Goal: Task Accomplishment & Management: Manage account settings

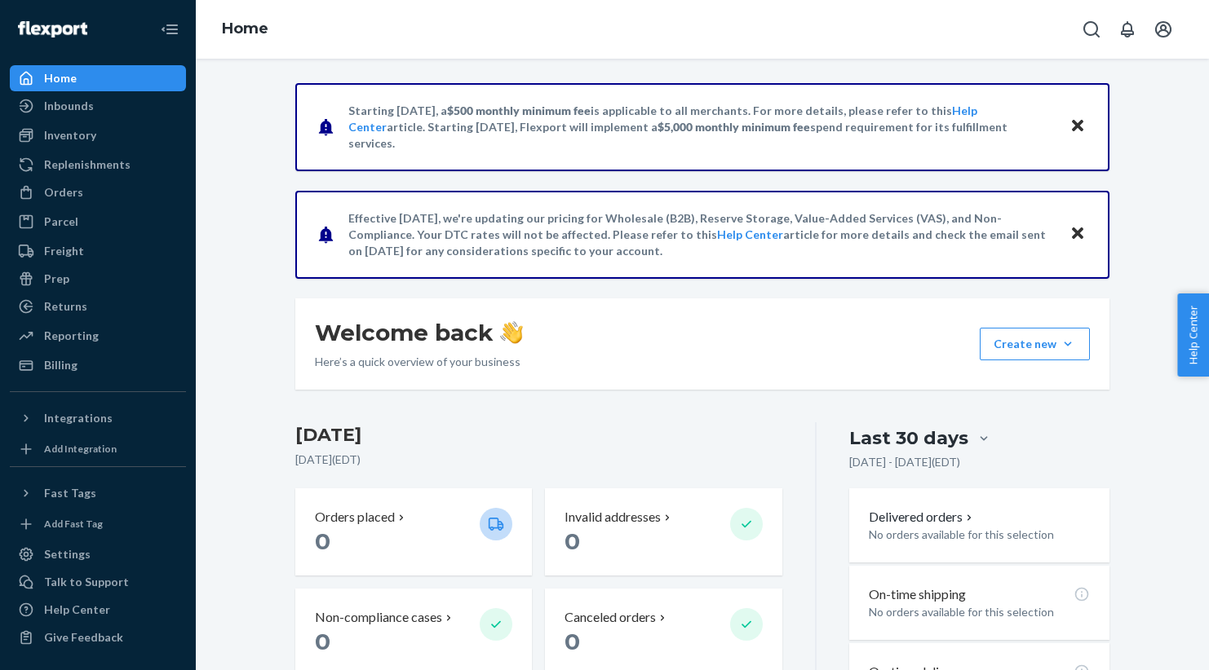
click at [666, 125] on p "Starting [DATE], a $500 monthly minimum fee is applicable to all merchants. For…" at bounding box center [700, 127] width 705 height 49
click at [1166, 162] on div "Starting [DATE], a $500 monthly minimum fee is applicable to all merchants. For…" at bounding box center [702, 519] width 988 height 872
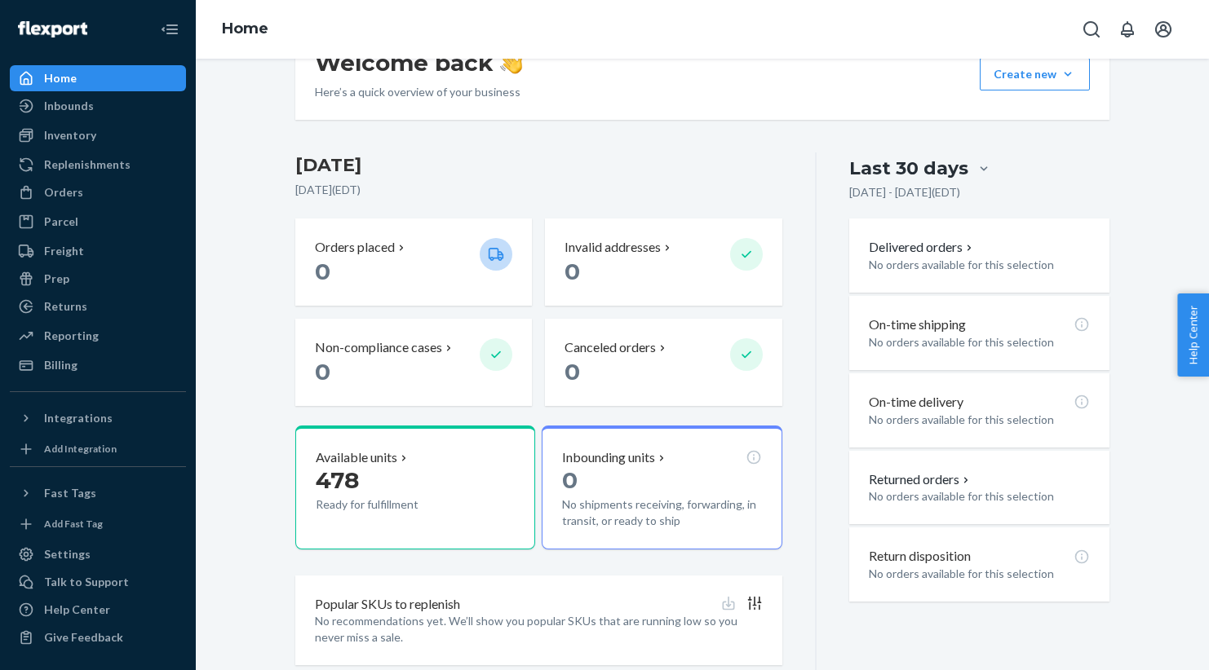
scroll to position [317, 0]
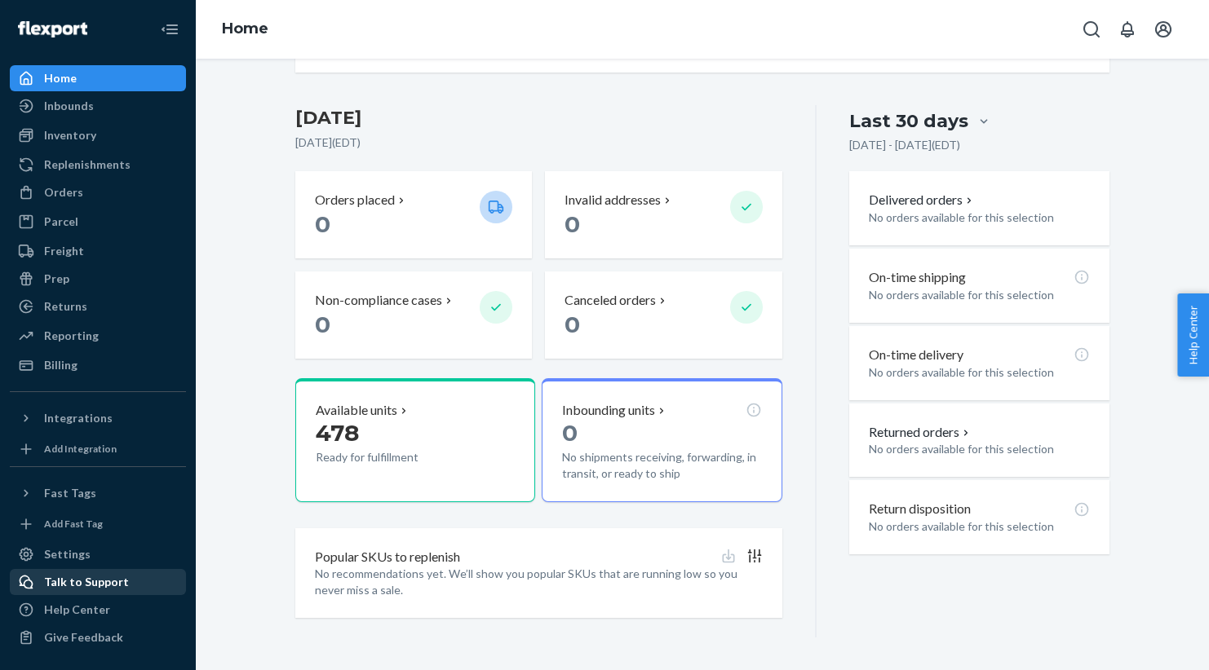
click at [59, 585] on div "Talk to Support" at bounding box center [86, 582] width 85 height 16
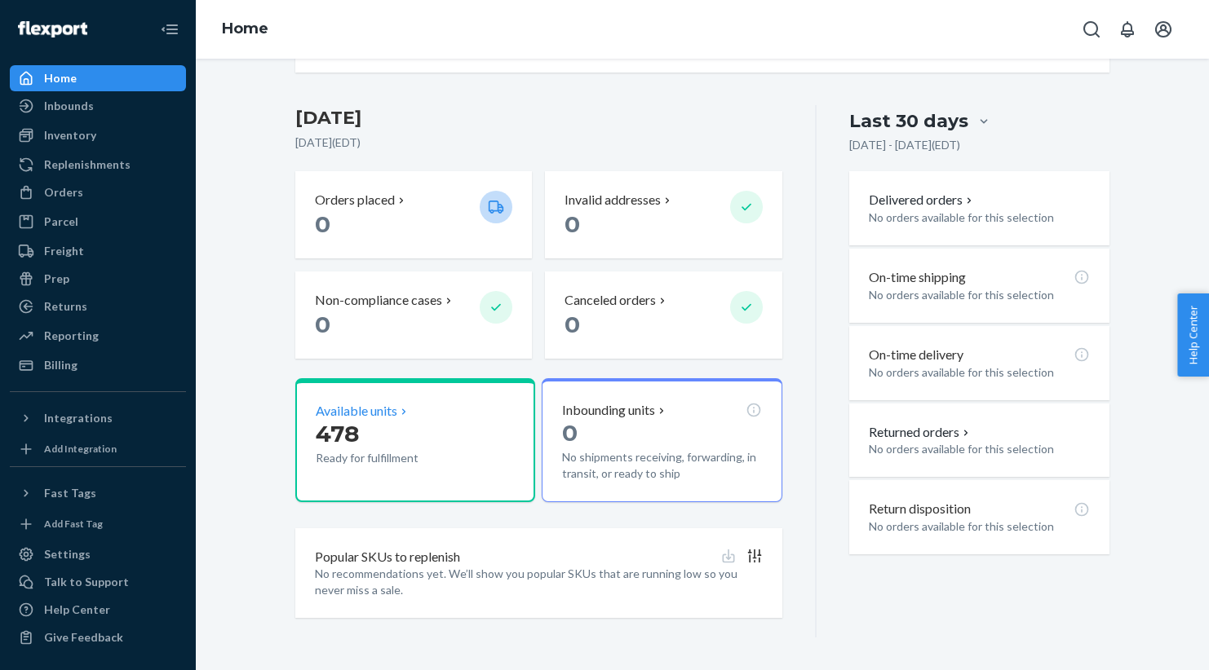
scroll to position [317, 0]
click at [116, 79] on div "Home" at bounding box center [97, 78] width 173 height 23
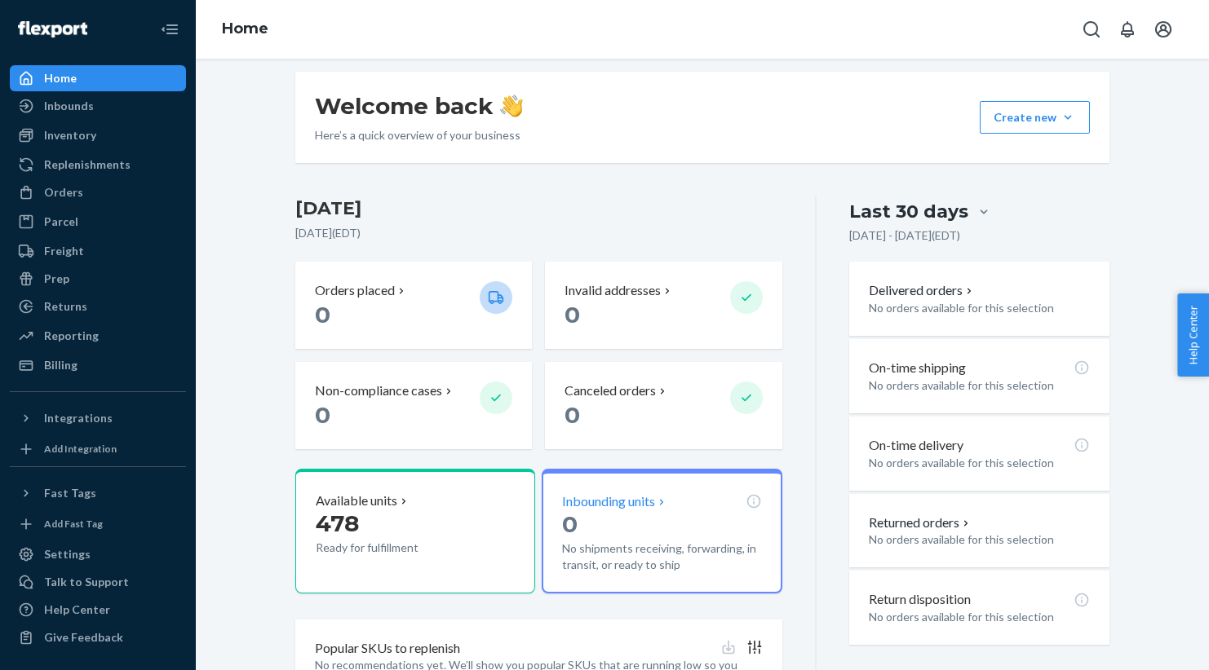
scroll to position [210, 0]
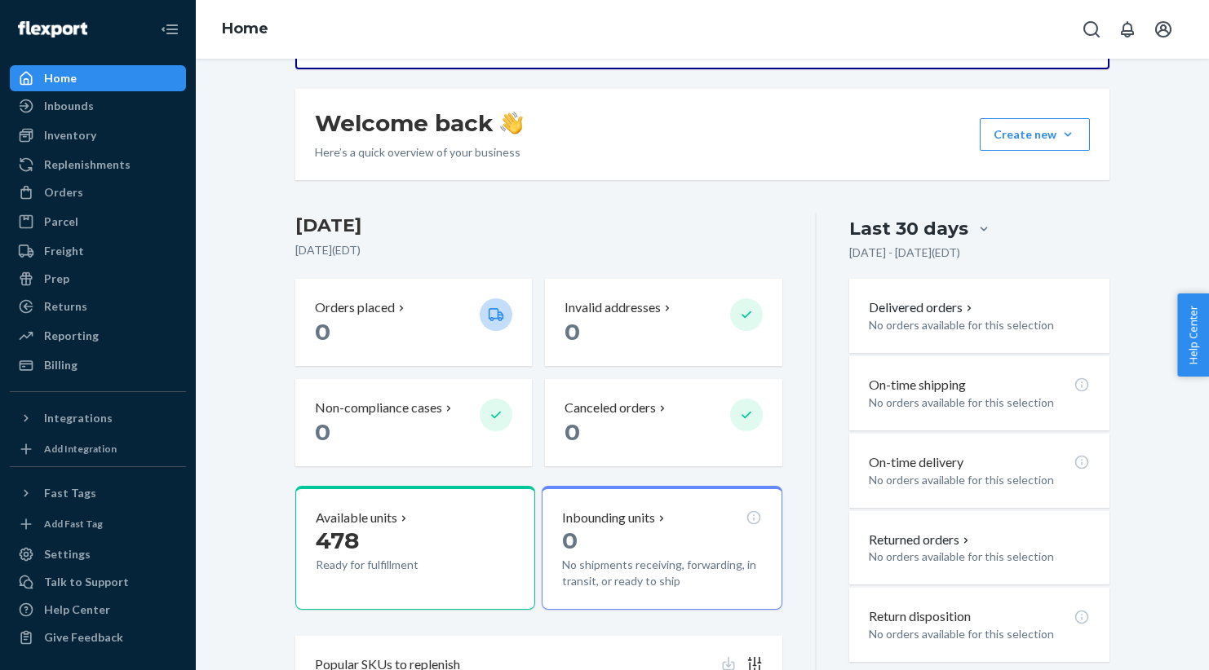
click at [1201, 347] on span "Help Center" at bounding box center [1193, 335] width 32 height 83
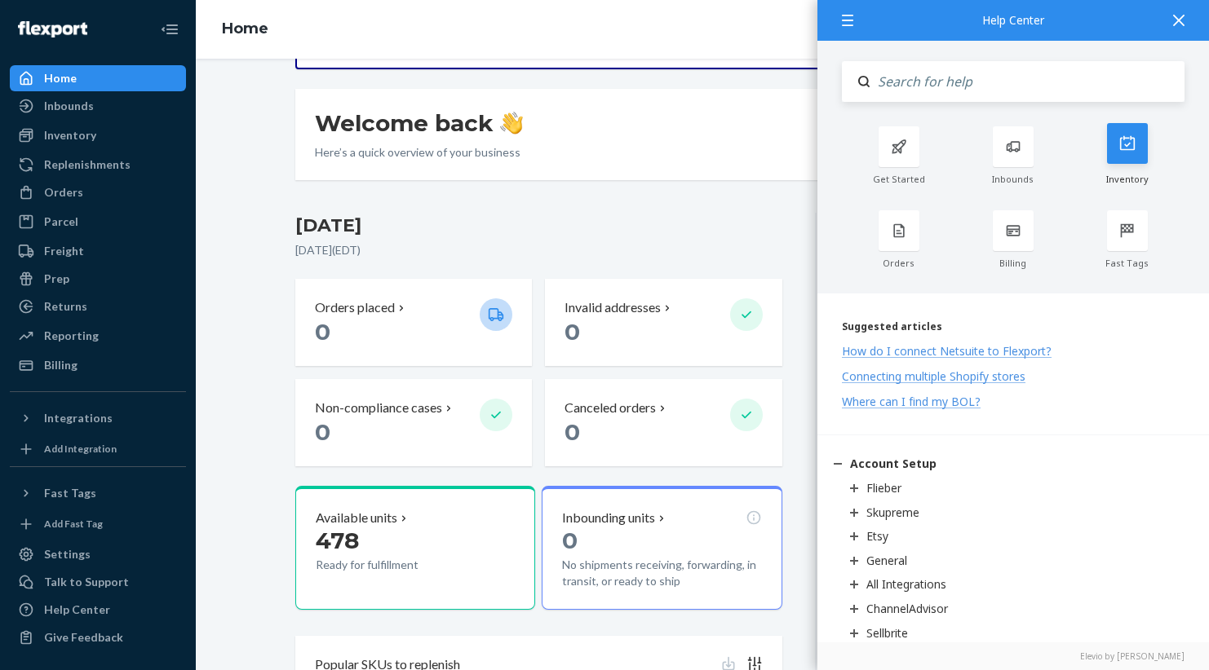
click at [1117, 160] on div at bounding box center [1127, 143] width 41 height 41
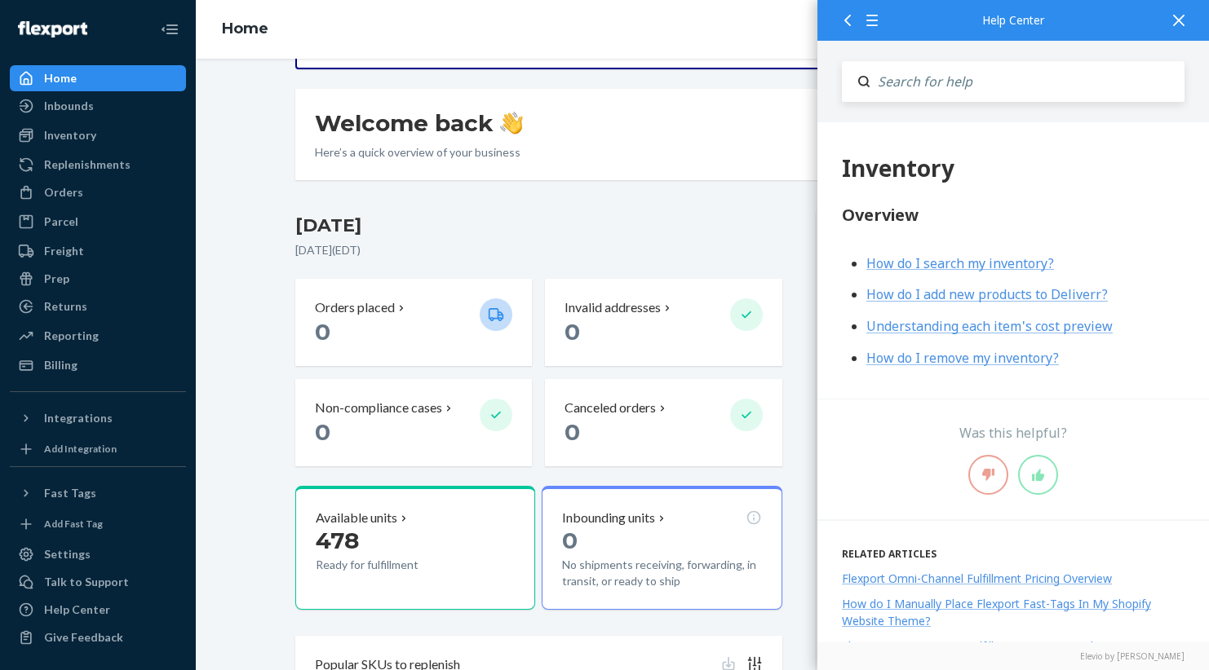
scroll to position [0, 0]
click at [1177, 22] on icon at bounding box center [1178, 20] width 11 height 11
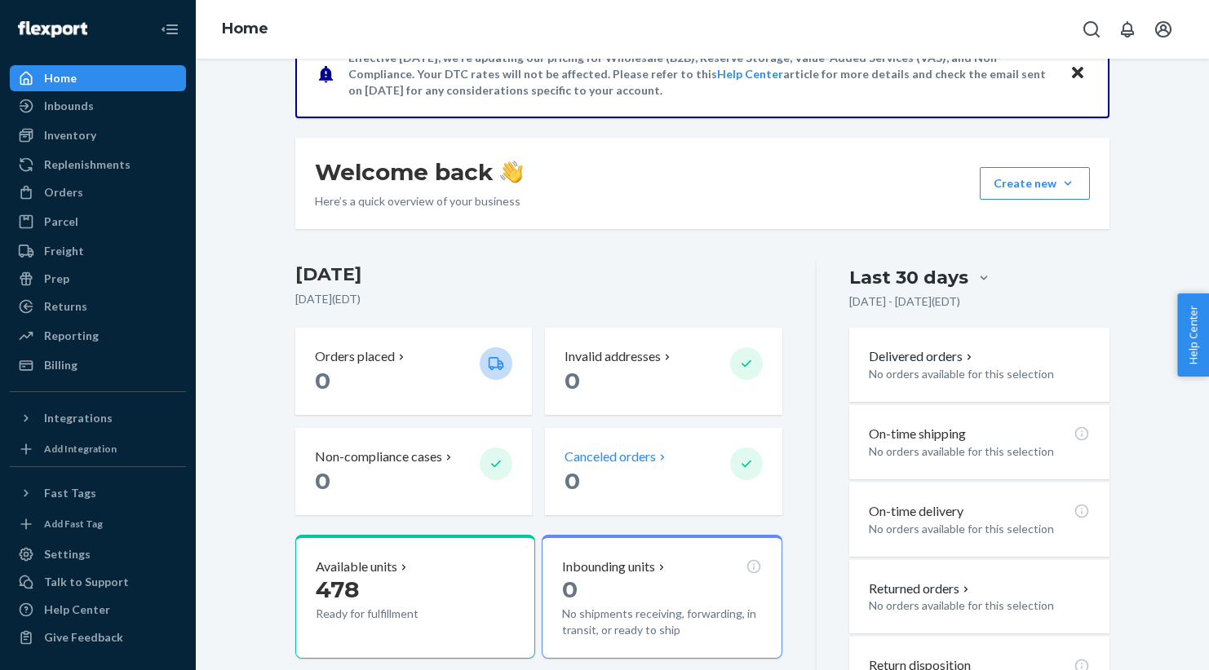
scroll to position [165, 0]
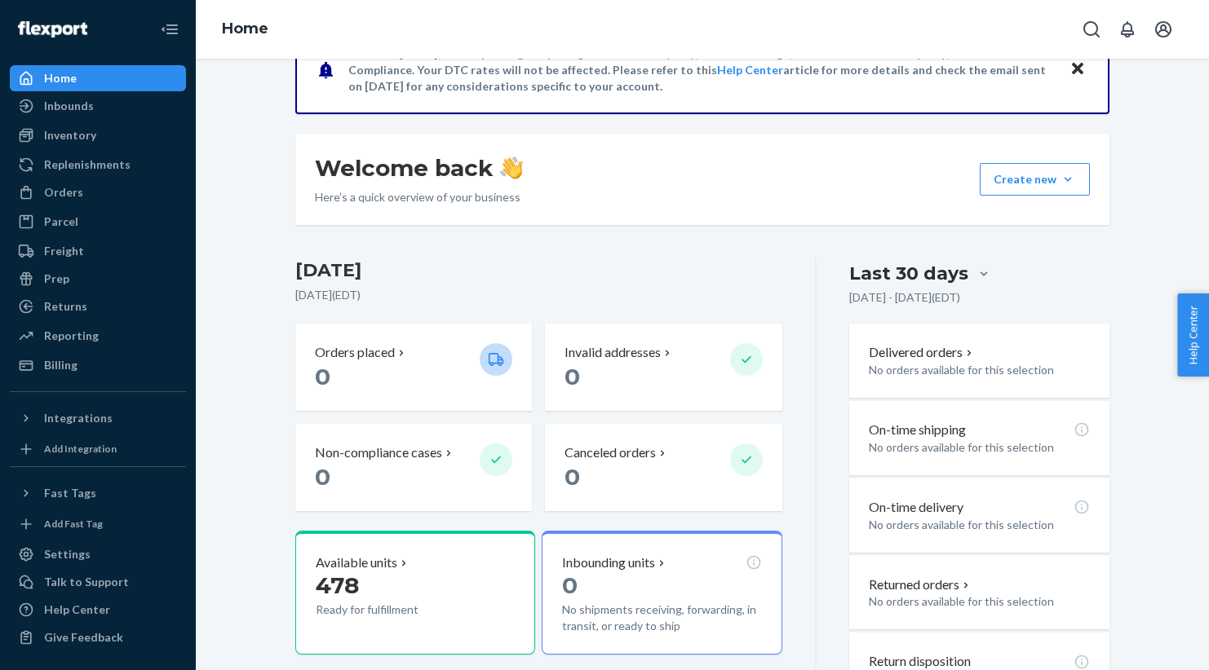
click at [1194, 307] on span "Help Center" at bounding box center [1193, 335] width 32 height 83
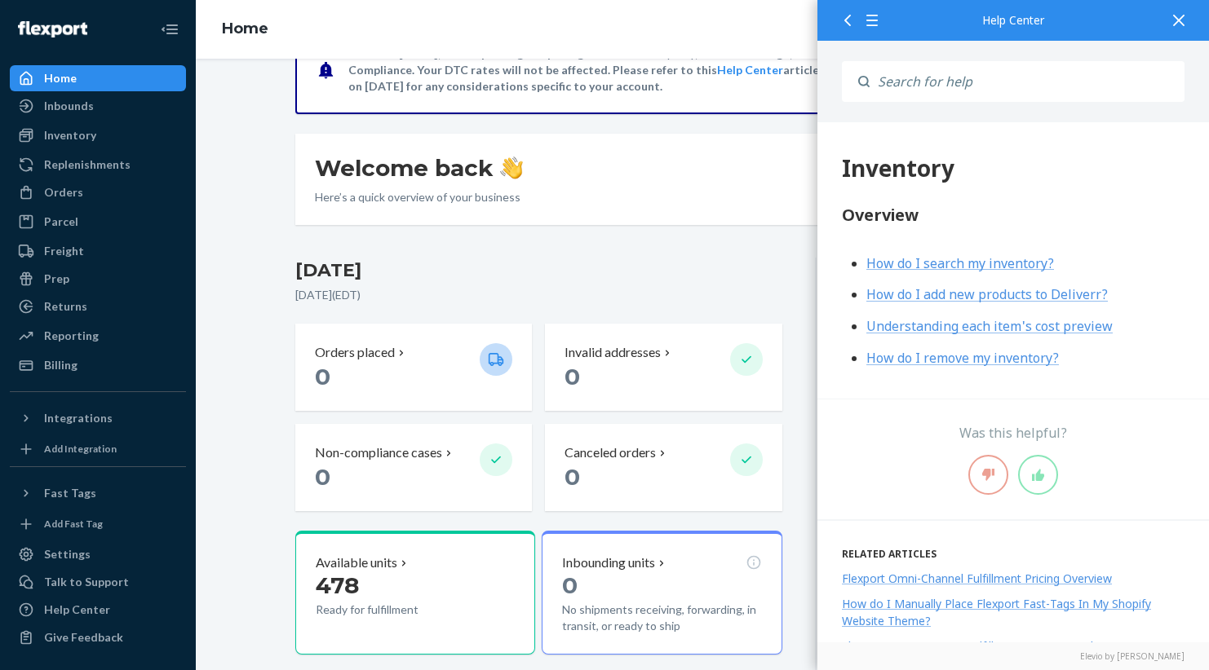
scroll to position [1, 0]
click at [1175, 24] on icon at bounding box center [1178, 20] width 11 height 11
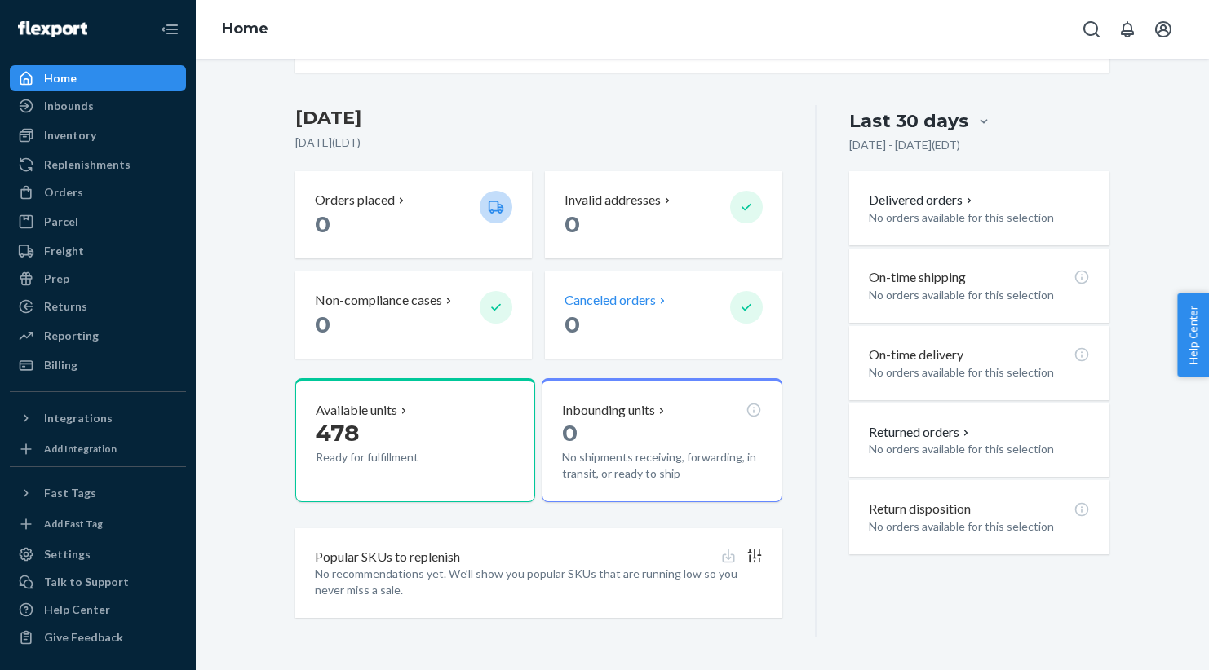
scroll to position [317, 0]
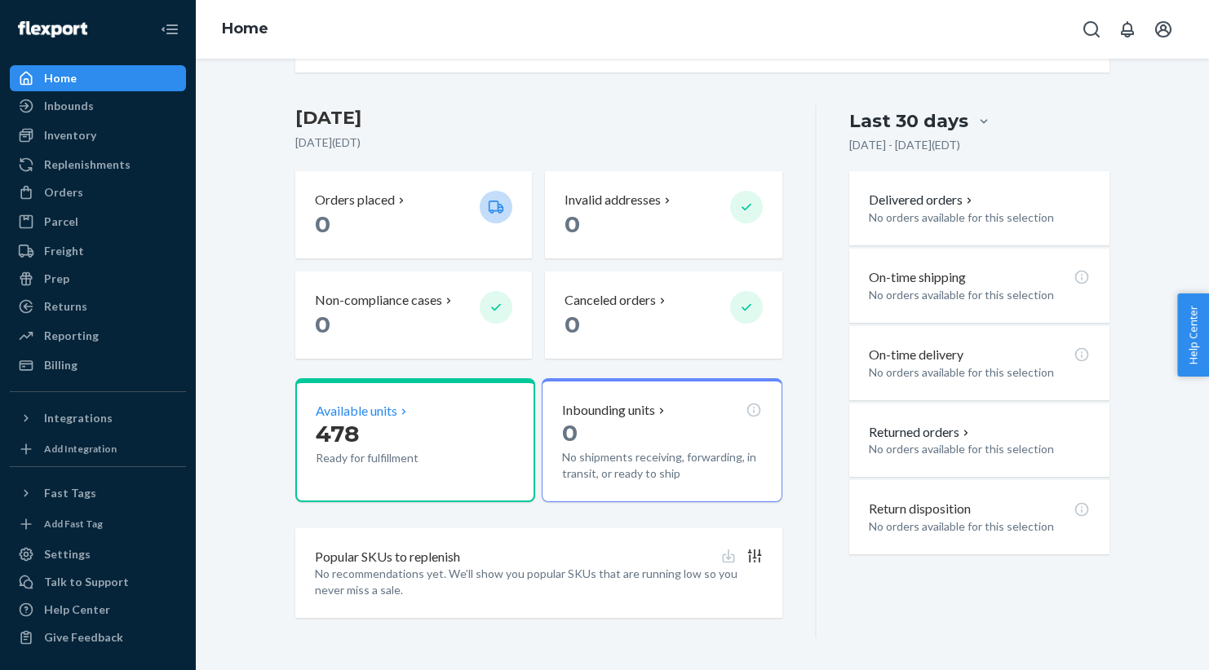
click at [382, 442] on p "478" at bounding box center [391, 433] width 151 height 29
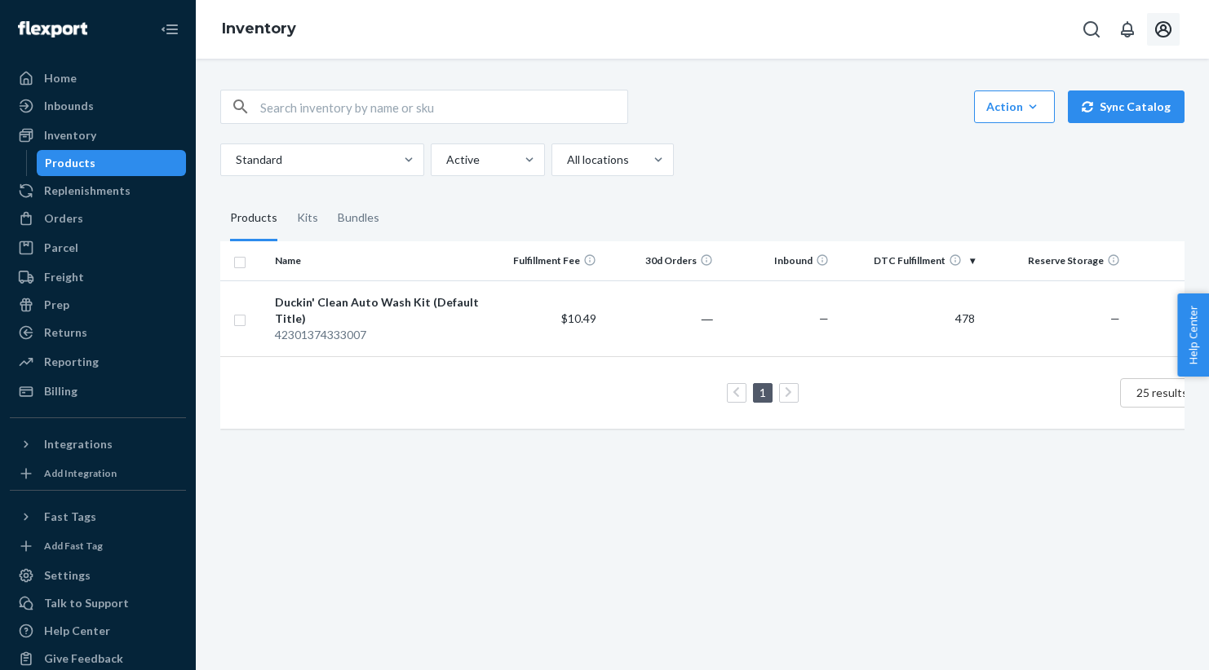
click at [1161, 33] on icon "Open account menu" at bounding box center [1163, 30] width 20 height 20
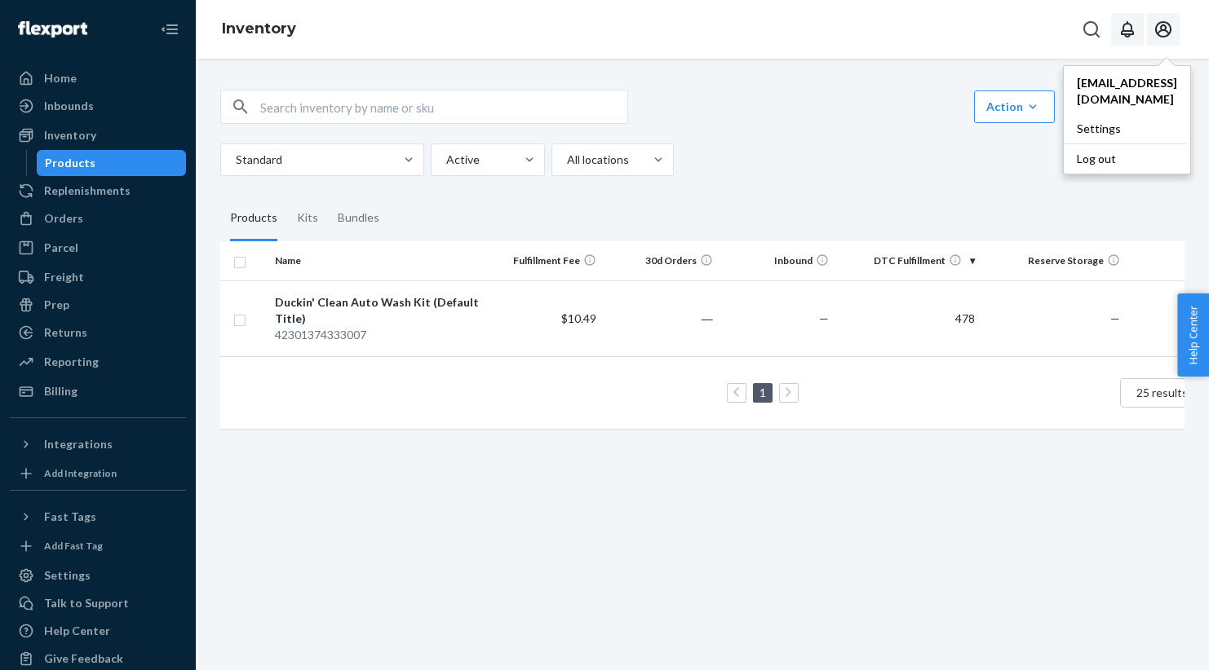
click at [1131, 24] on icon "Open notifications" at bounding box center [1127, 30] width 20 height 20
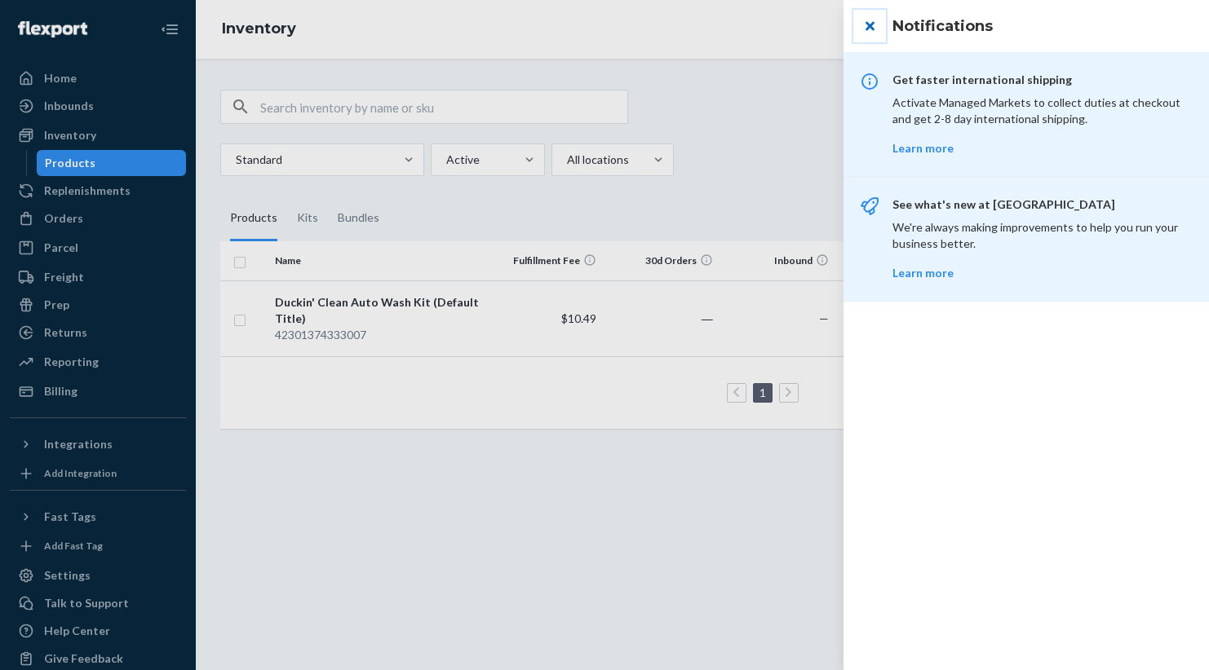
click at [873, 20] on button "close" at bounding box center [869, 26] width 33 height 33
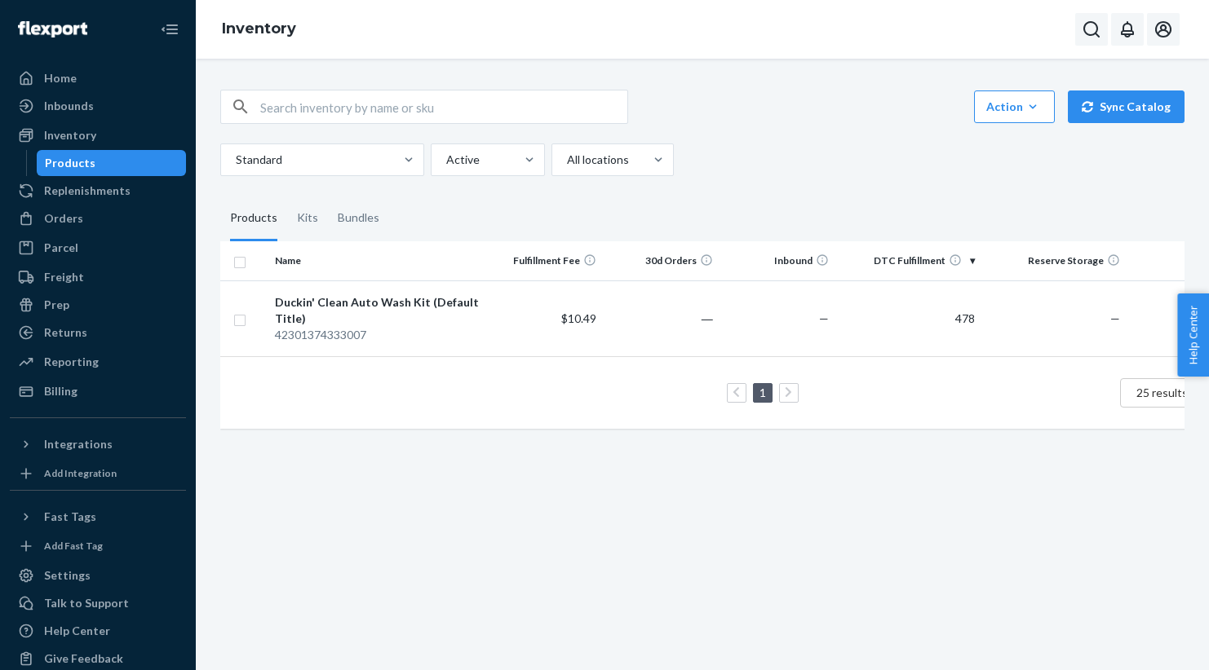
click at [1087, 23] on icon "Open Search Box" at bounding box center [1091, 29] width 16 height 16
click at [73, 78] on div "Home" at bounding box center [60, 78] width 33 height 16
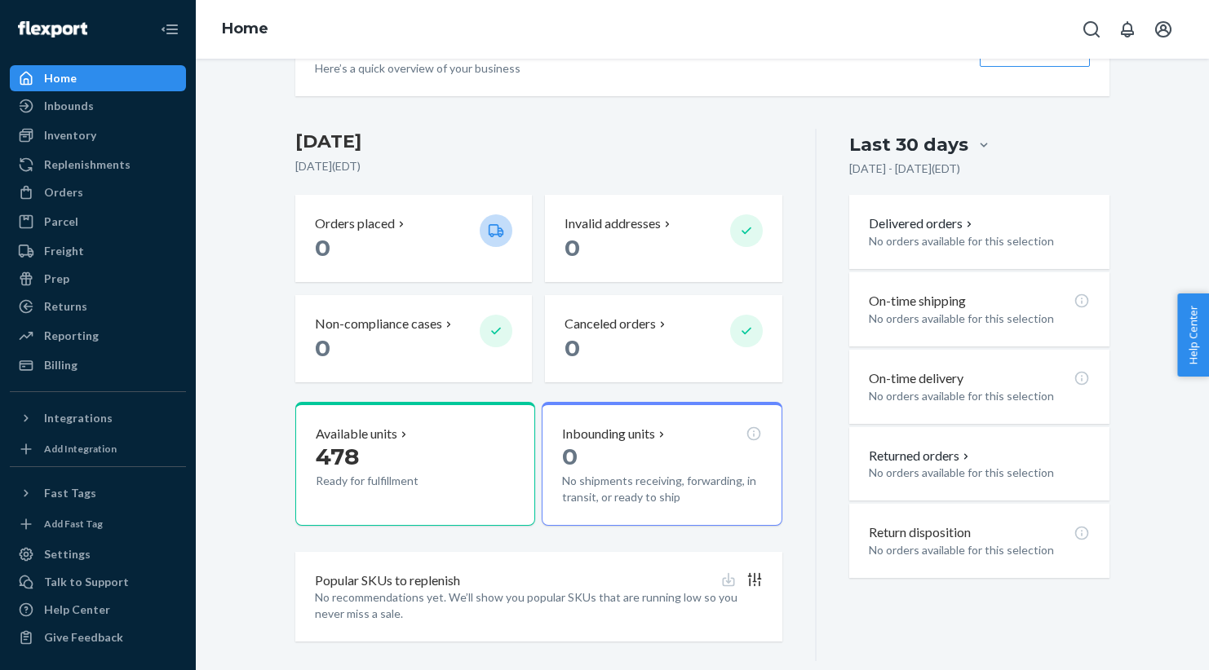
scroll to position [317, 0]
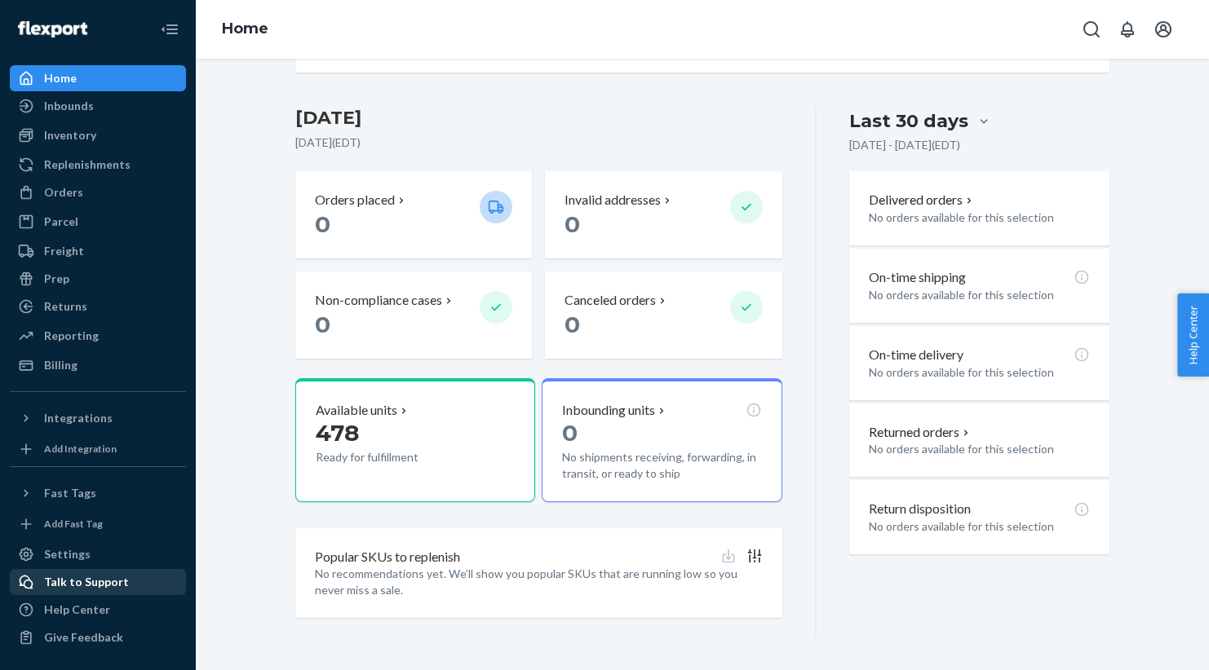
click at [88, 587] on div "Talk to Support" at bounding box center [86, 582] width 85 height 16
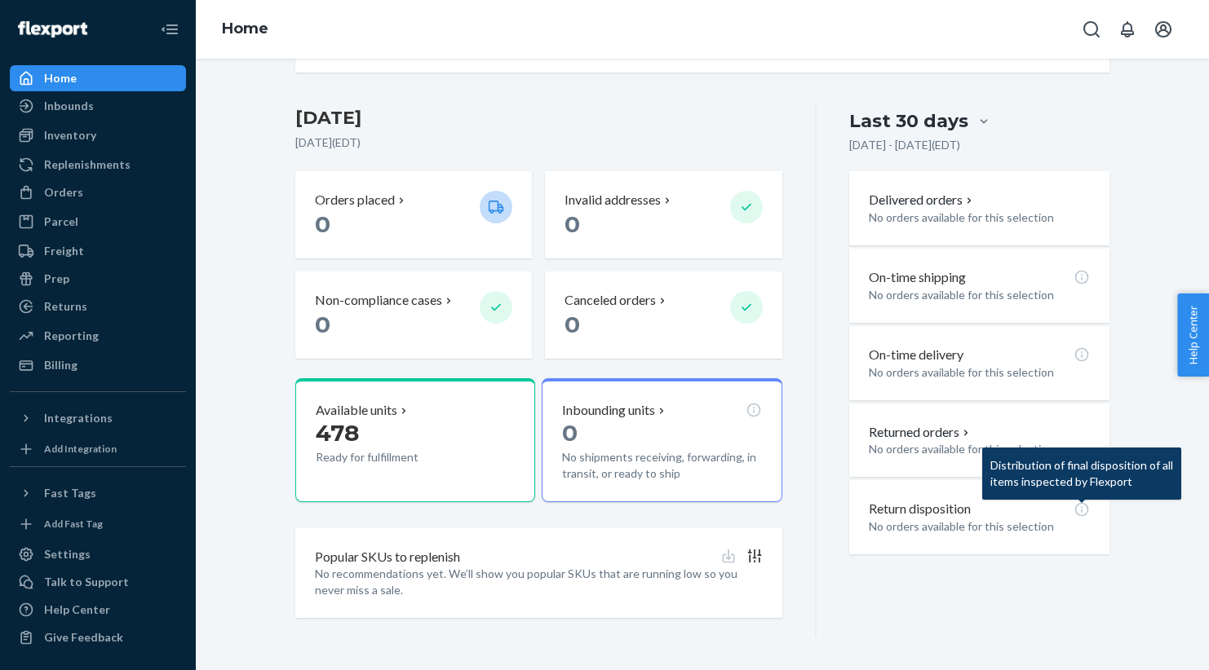
click at [1161, 642] on div "Starting July 1, 2025, a $500 monthly minimum fee is applicable to all merchant…" at bounding box center [702, 365] width 1013 height 612
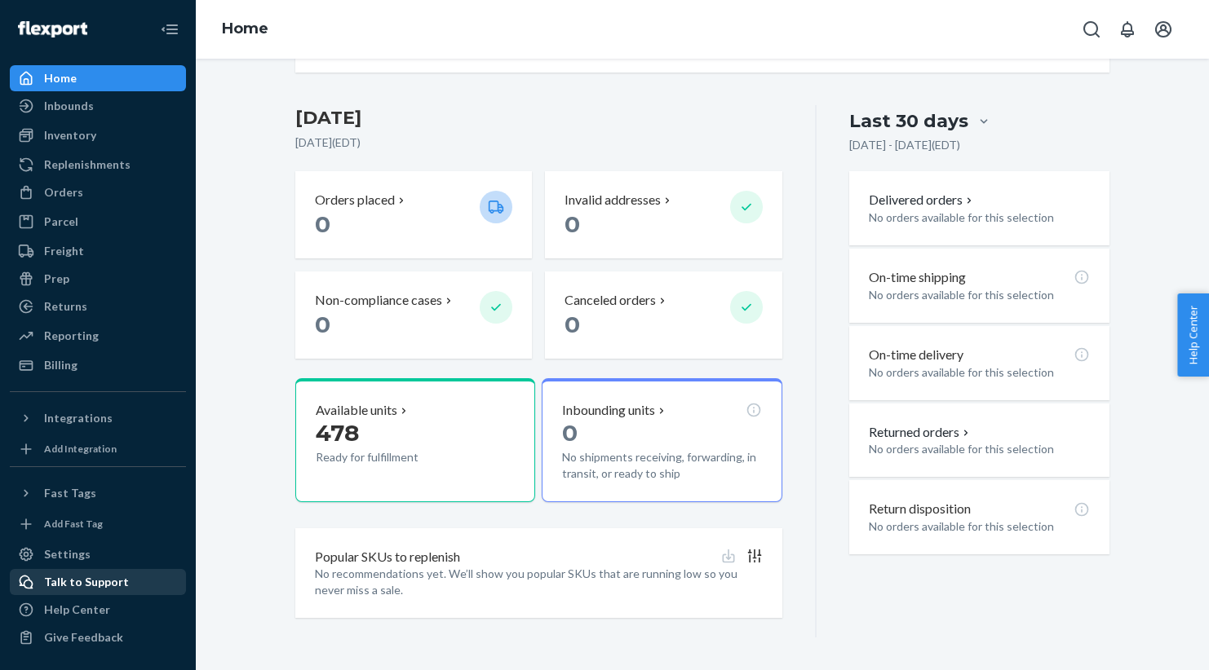
click at [77, 582] on div "Talk to Support" at bounding box center [86, 582] width 85 height 16
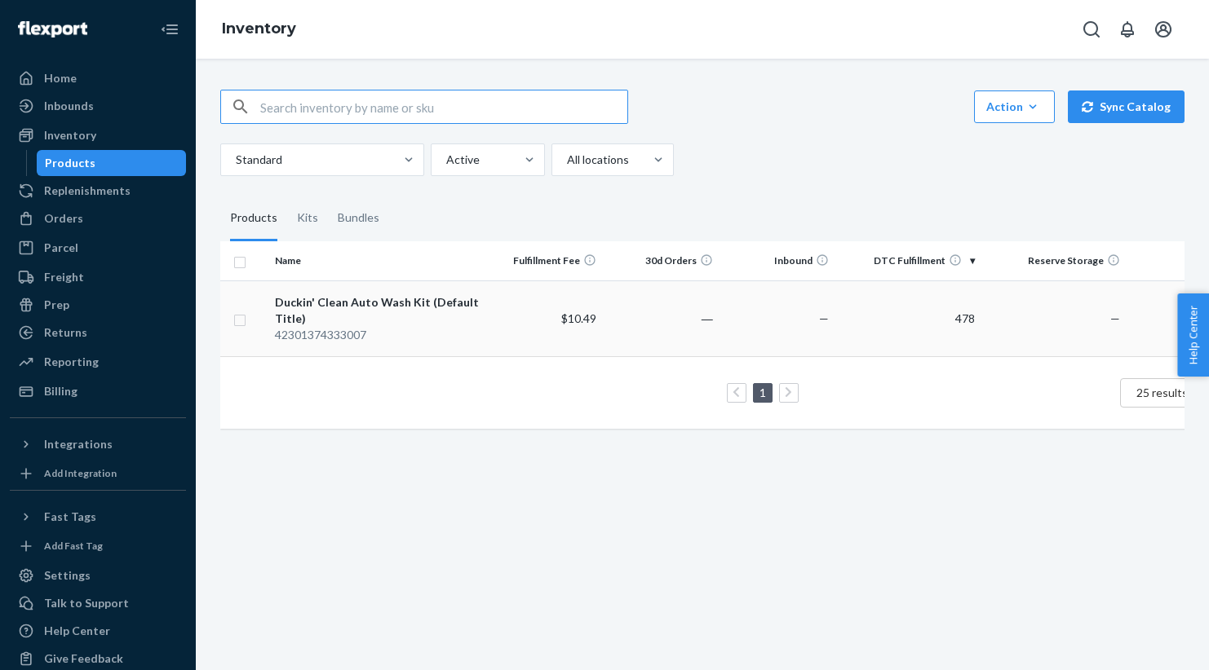
click at [235, 321] on input "checkbox" at bounding box center [239, 318] width 13 height 17
checkbox input "true"
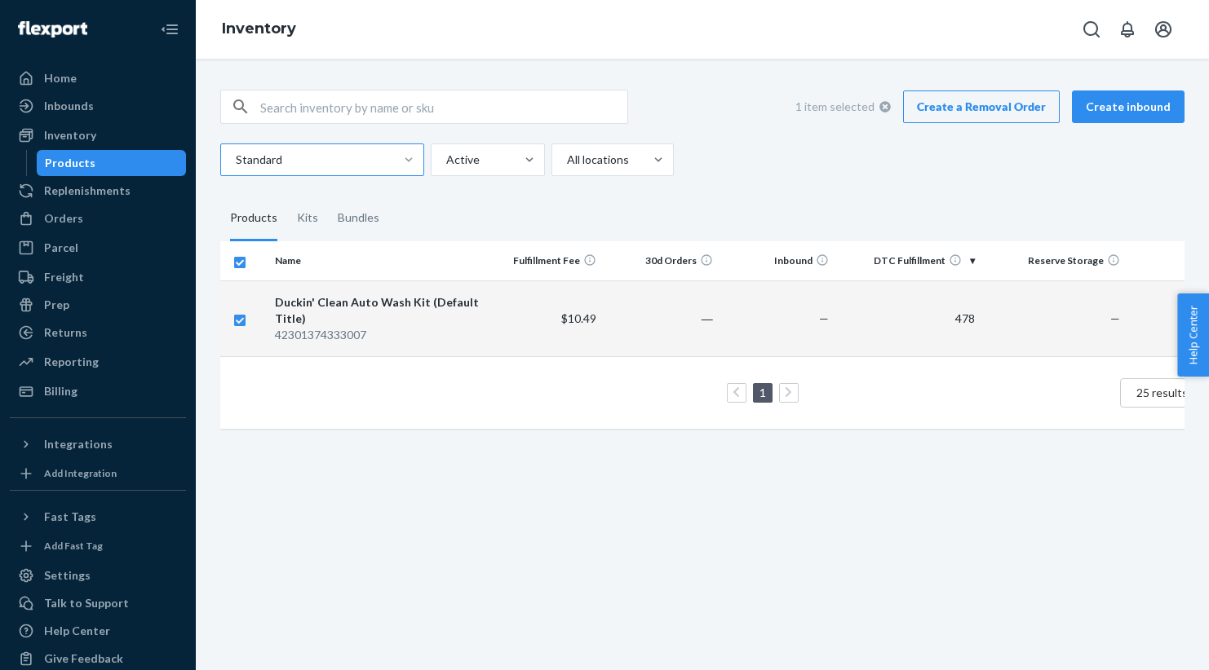
click at [415, 136] on div "1 item selected Create a Removal Order Create inbound Standard Active All locat…" at bounding box center [702, 133] width 964 height 86
click at [986, 108] on link "Create a Removal Order" at bounding box center [981, 107] width 157 height 33
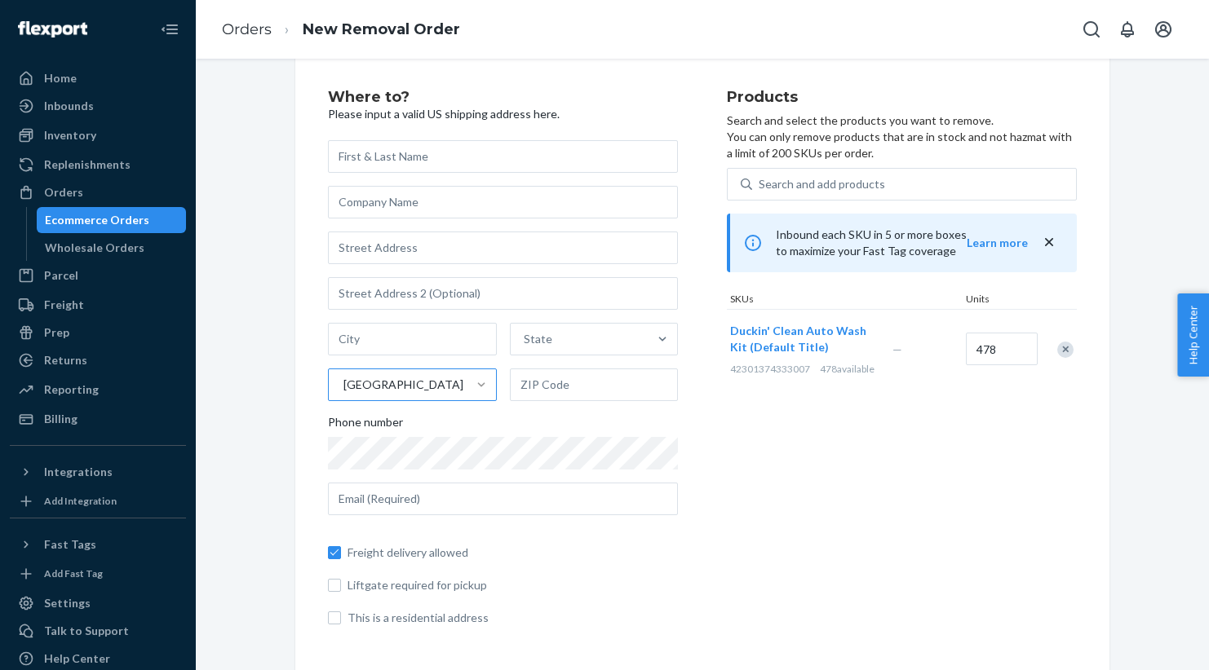
scroll to position [28, 0]
click at [330, 617] on input "This is a residential address" at bounding box center [334, 616] width 13 height 13
checkbox input "true"
click at [334, 551] on input "Freight delivery allowed" at bounding box center [334, 551] width 13 height 13
checkbox input "false"
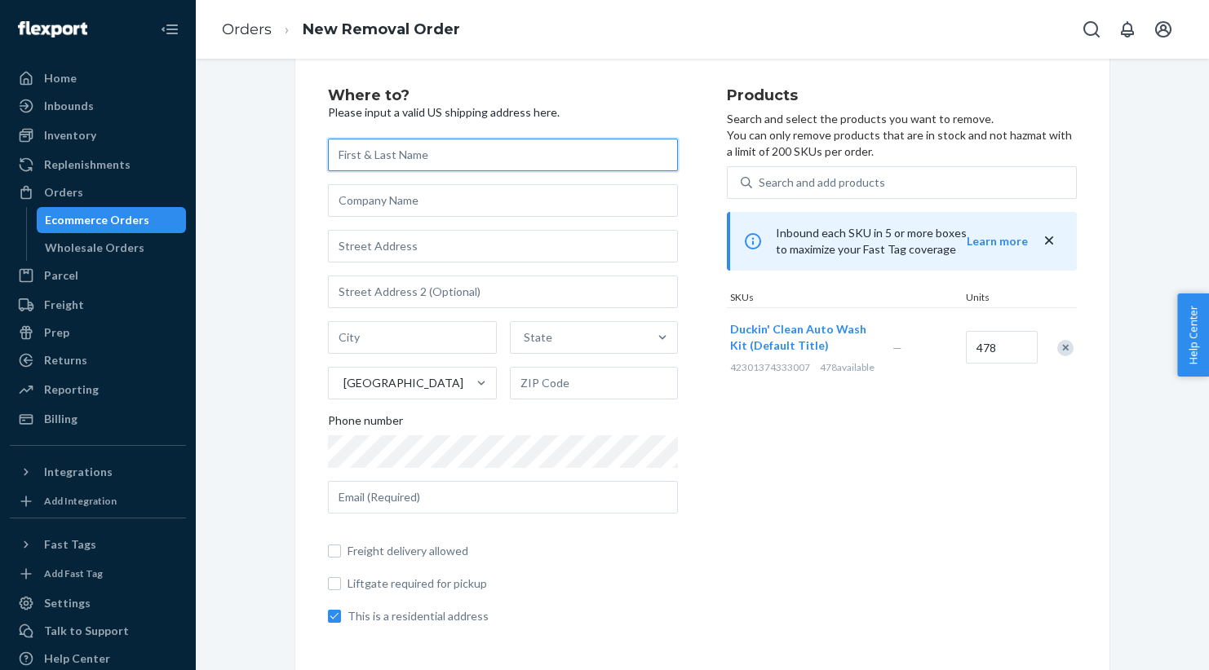
click at [471, 154] on input "text" at bounding box center [503, 155] width 350 height 33
type input "Jill Lena Ford"
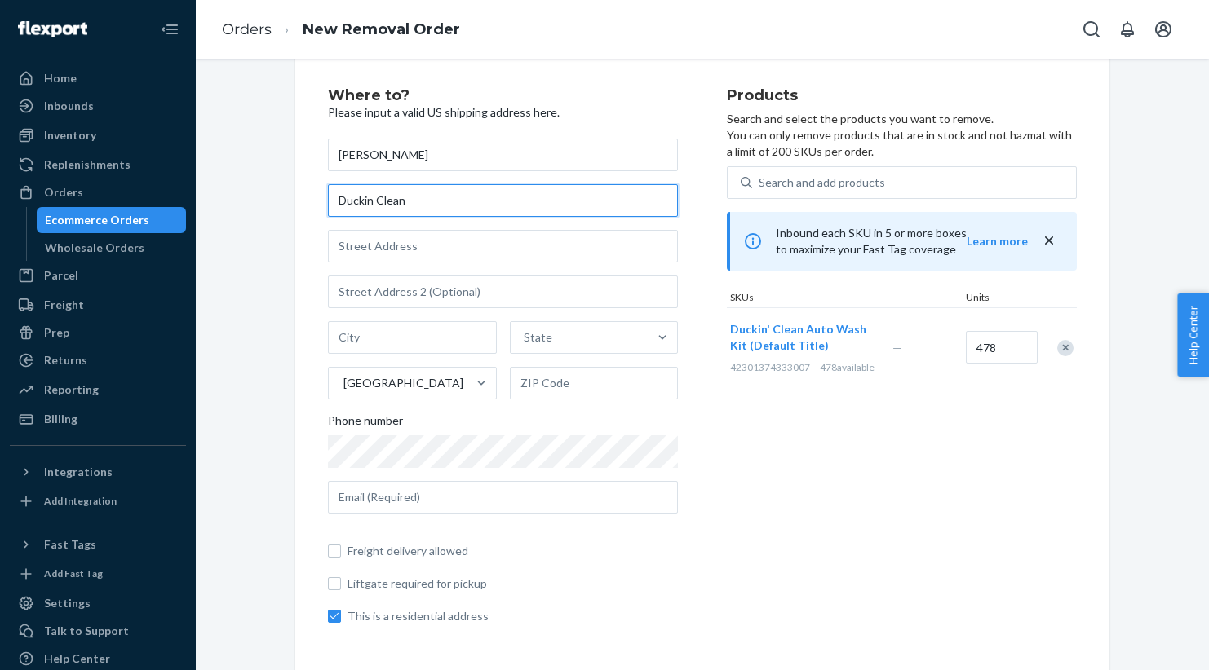
type input "Duckin Clean"
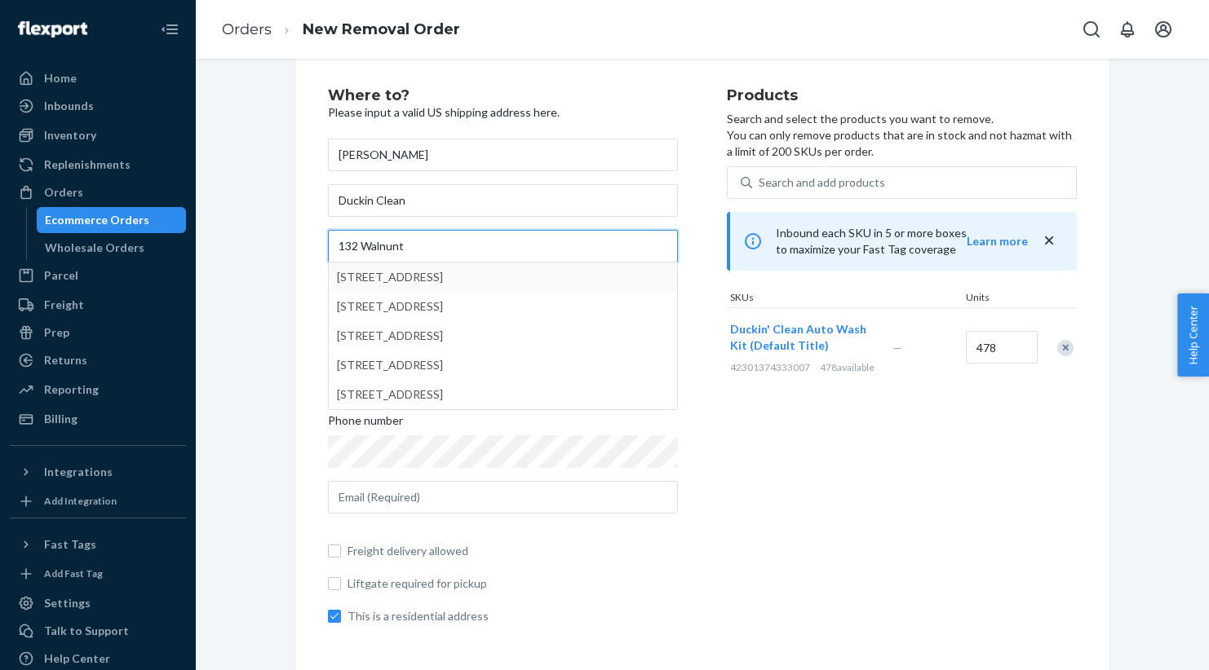
type input "132 Walnunt"
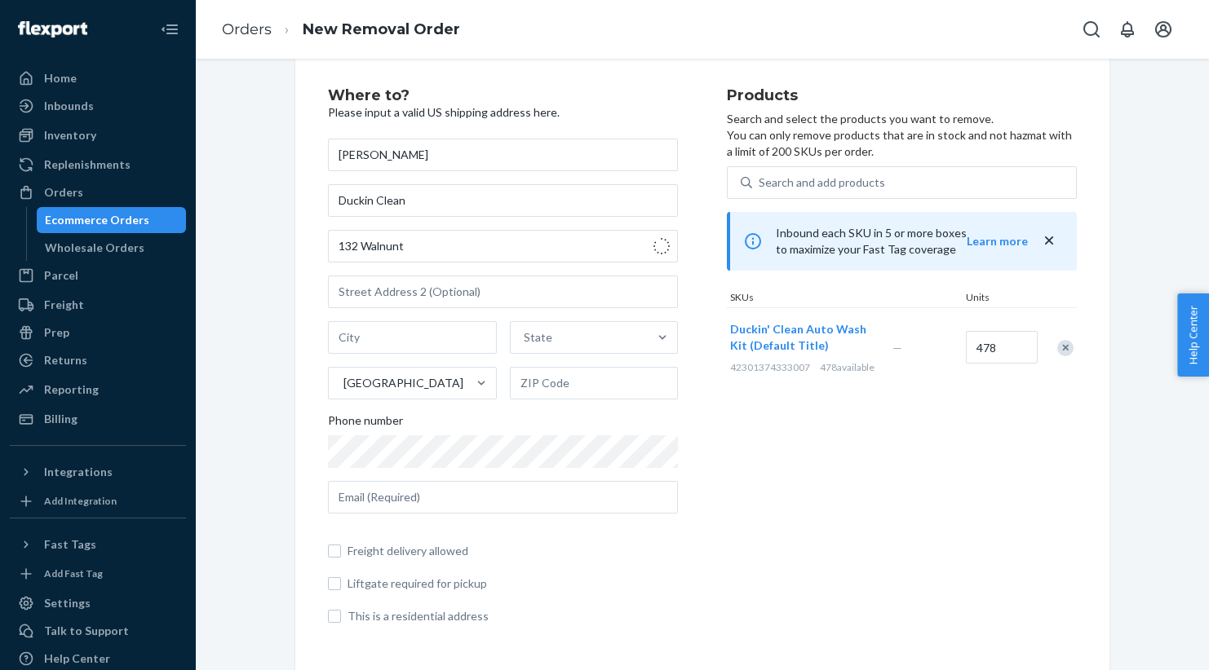
type input "Imperial"
type input "15126"
checkbox input "false"
type input "132 Walnut Strand"
click at [427, 489] on input "text" at bounding box center [503, 497] width 350 height 33
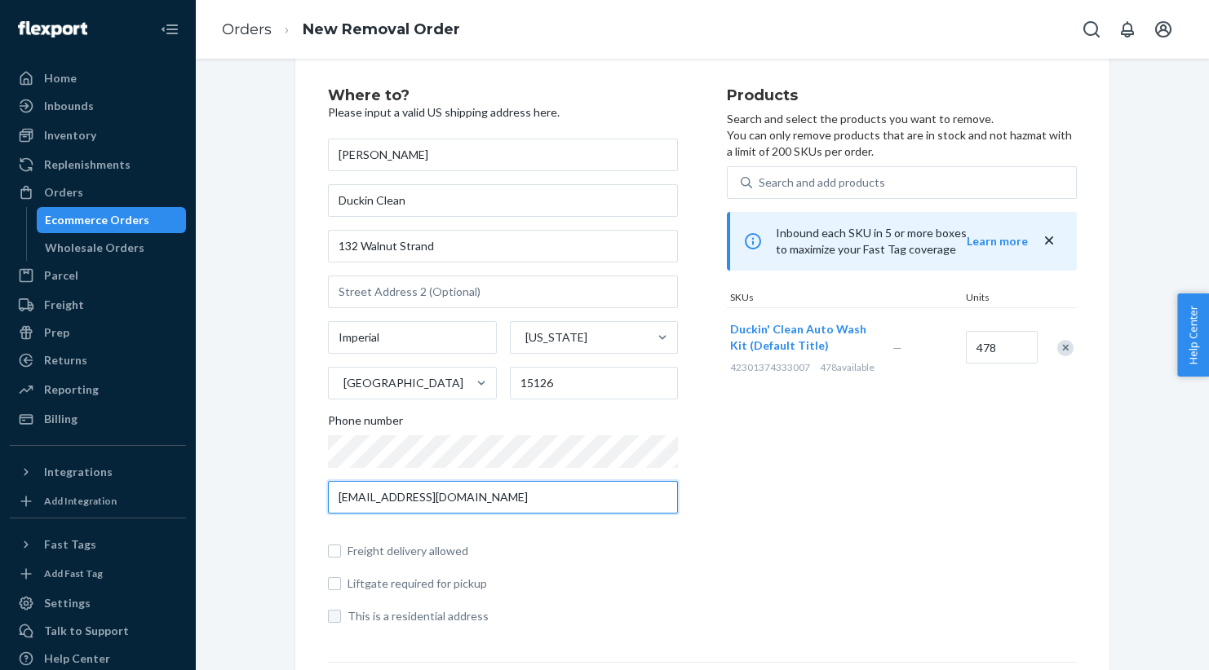
type input "jlfco.sales@gmail.com"
click at [333, 611] on input "This is a residential address" at bounding box center [334, 616] width 13 height 13
checkbox input "true"
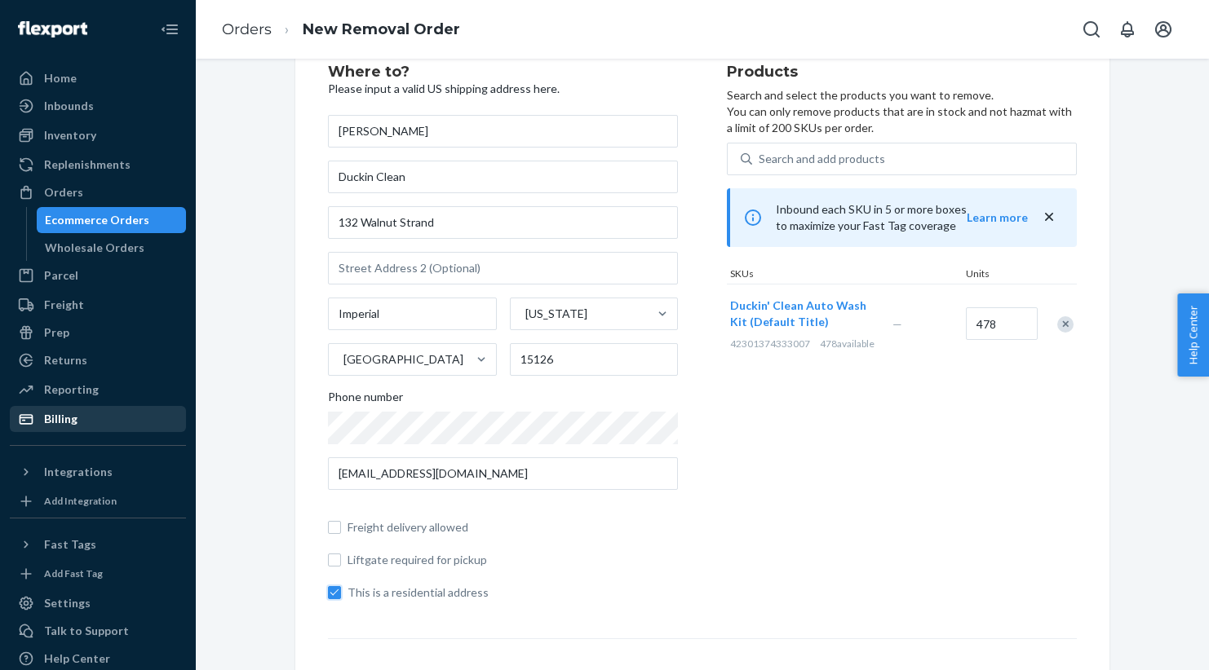
scroll to position [49, 0]
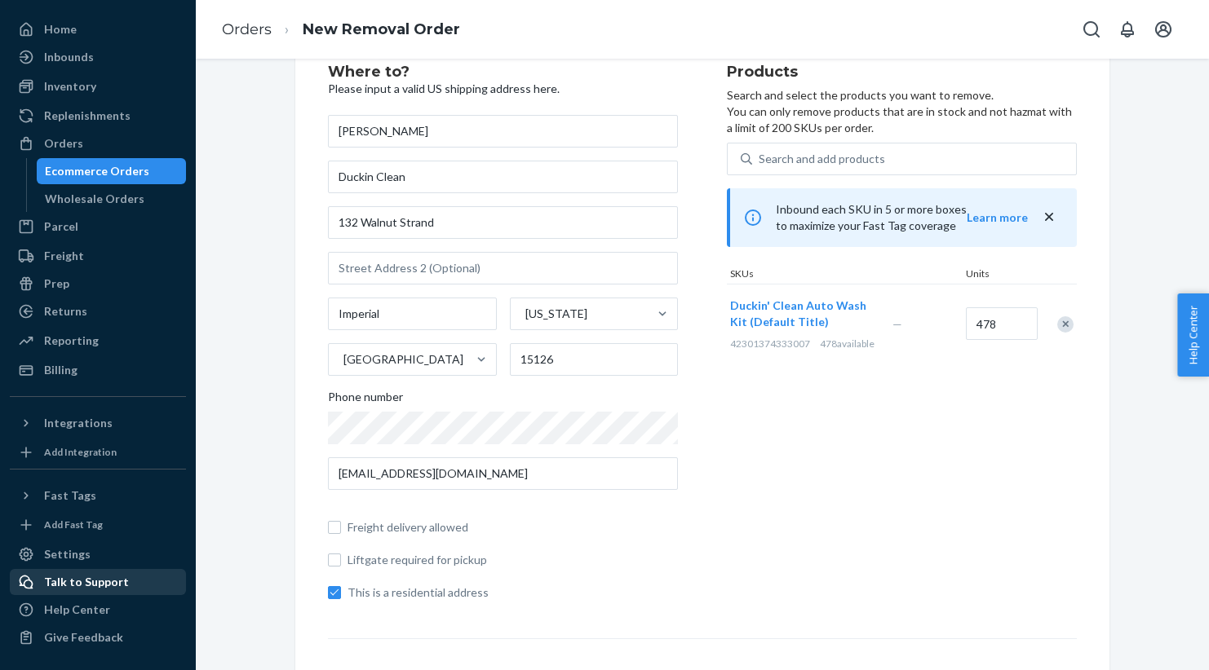
click at [82, 578] on div "Talk to Support" at bounding box center [86, 582] width 85 height 16
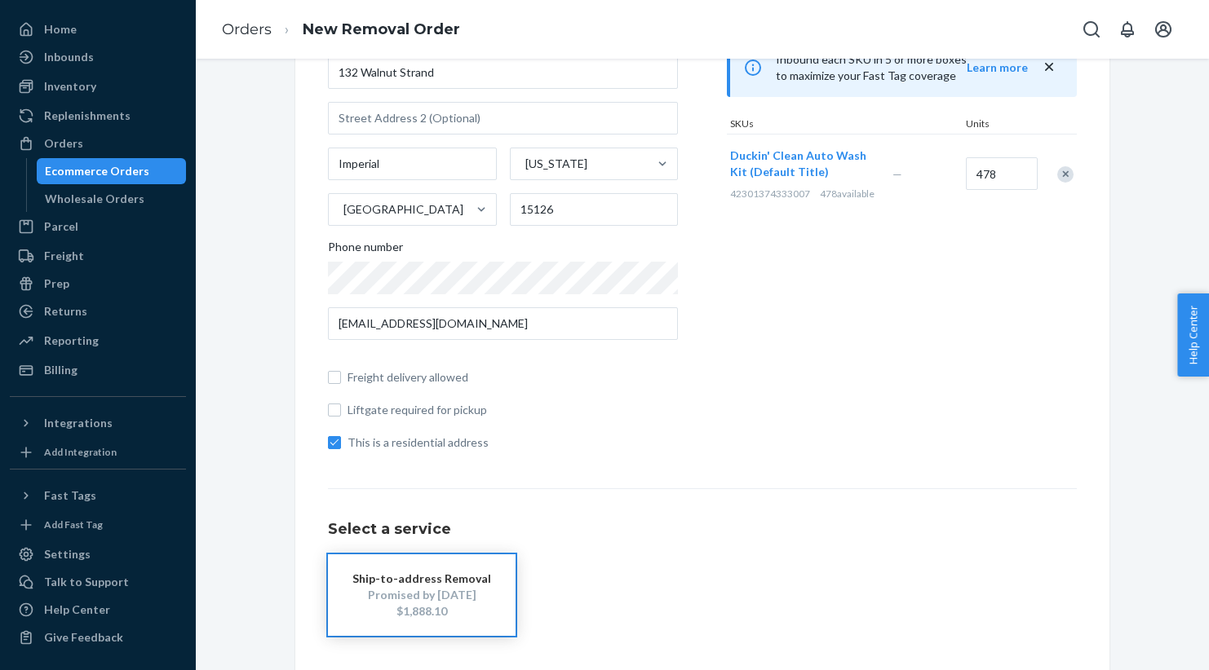
scroll to position [207, 0]
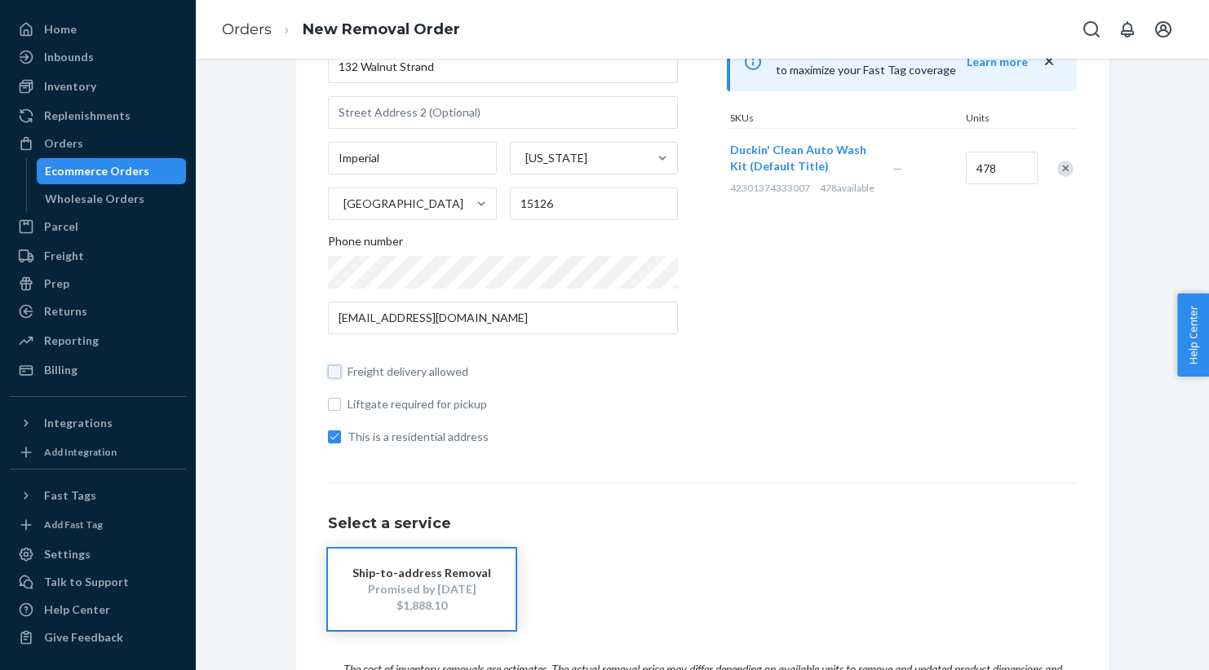
click at [336, 373] on input "Freight delivery allowed" at bounding box center [334, 371] width 13 height 13
checkbox input "true"
click at [339, 437] on input "This is a residential address" at bounding box center [334, 437] width 13 height 13
checkbox input "false"
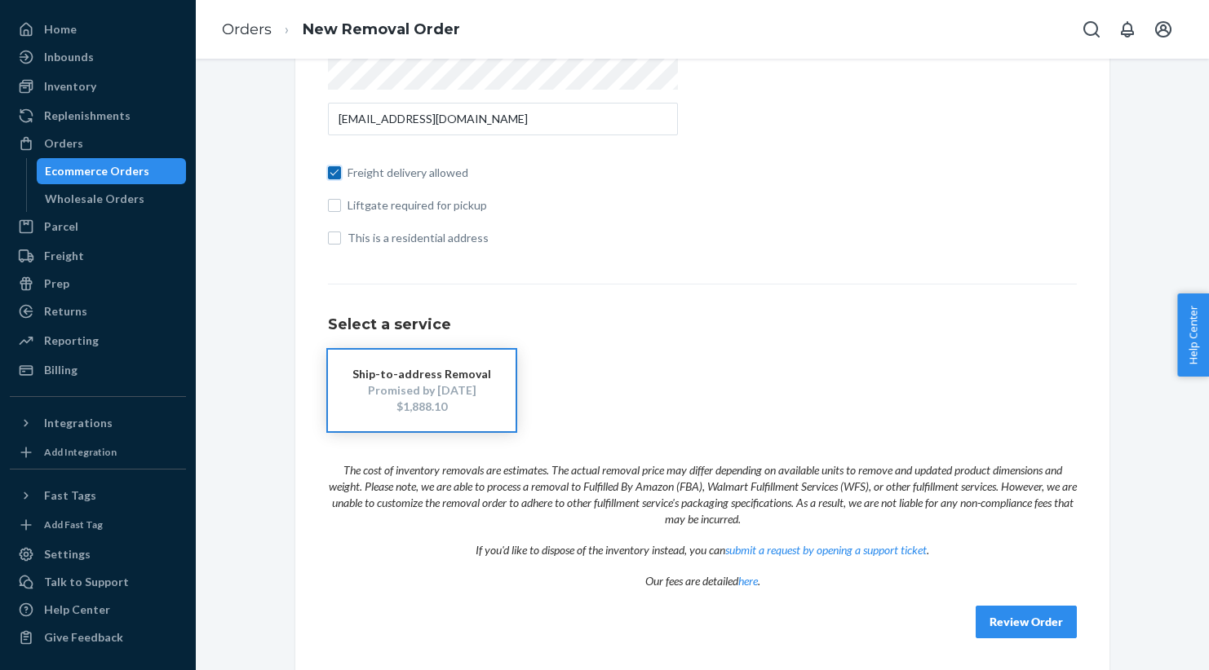
click at [337, 177] on input "Freight delivery allowed" at bounding box center [334, 172] width 13 height 13
checkbox input "false"
click at [336, 242] on input "This is a residential address" at bounding box center [334, 238] width 13 height 13
checkbox input "true"
click at [1020, 626] on button "Review Order" at bounding box center [1025, 622] width 101 height 33
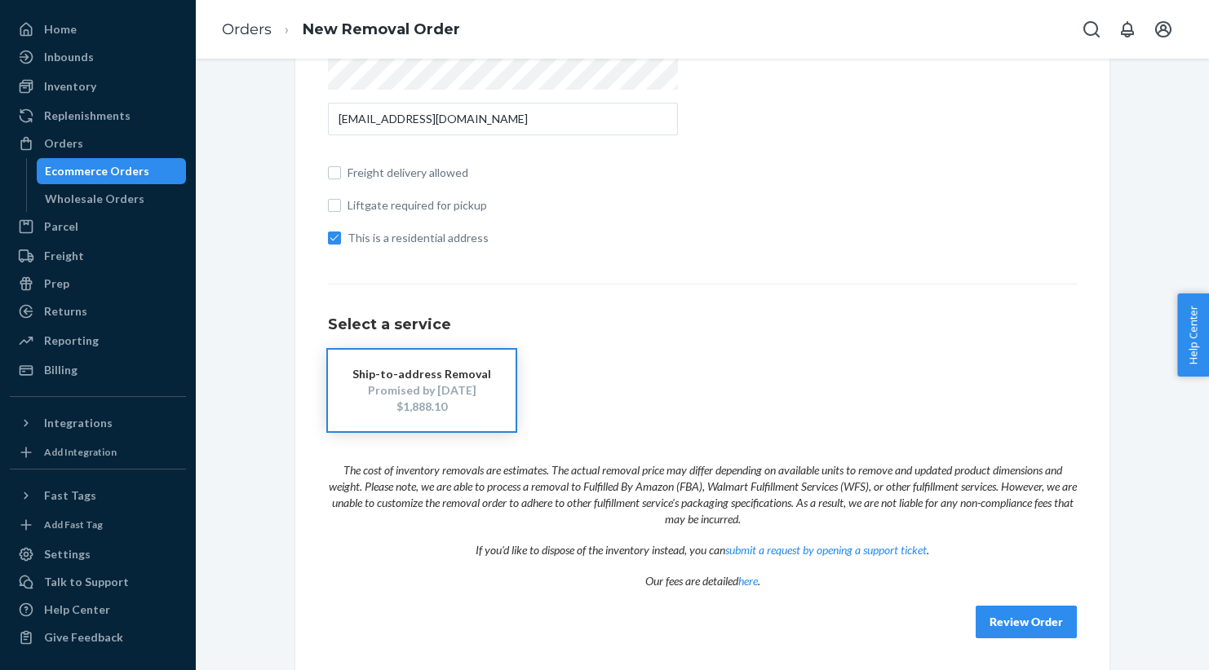
scroll to position [0, 0]
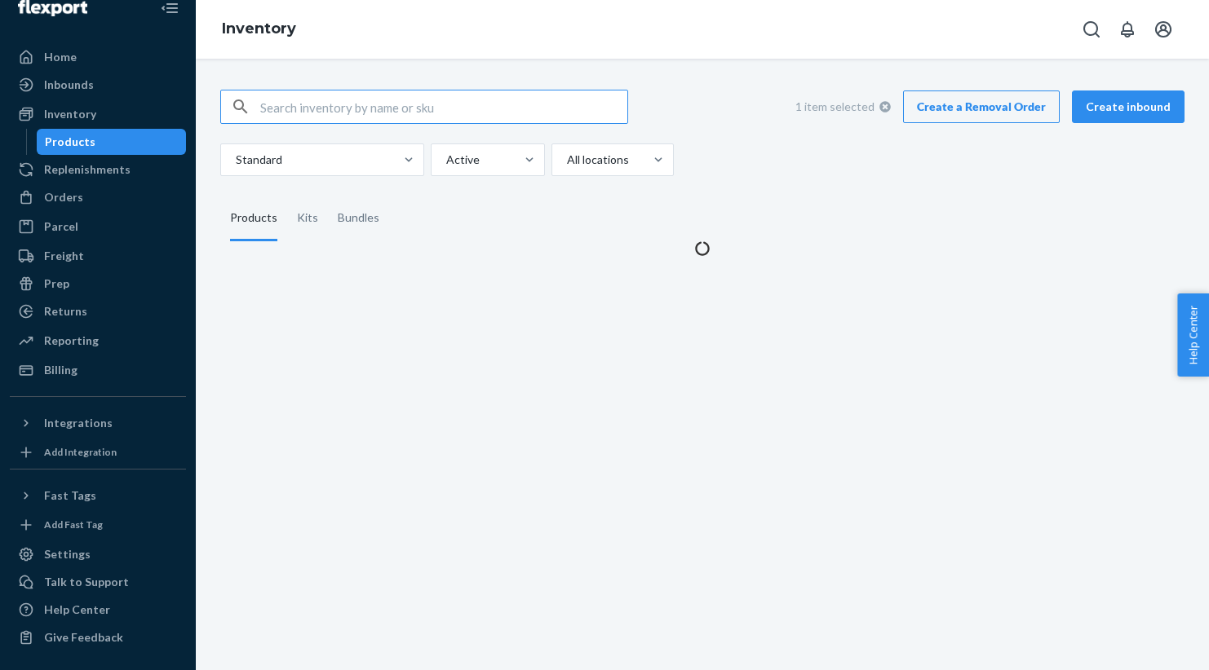
scroll to position [21, 0]
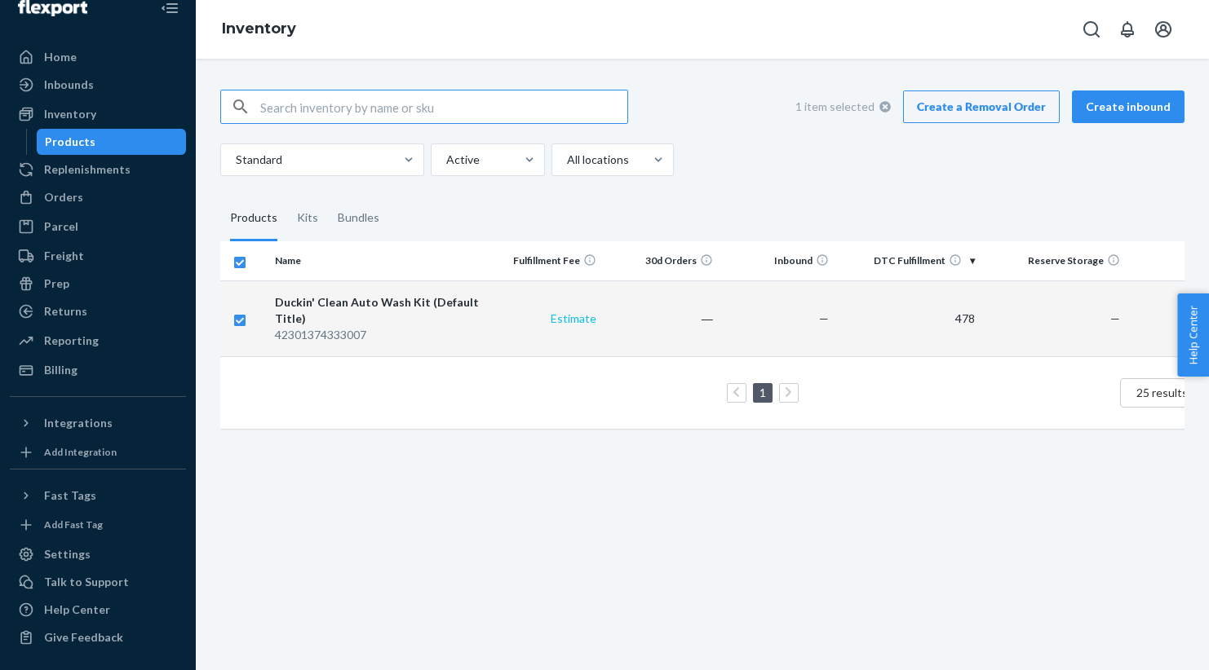
click at [583, 322] on link "Estimate" at bounding box center [573, 319] width 46 height 14
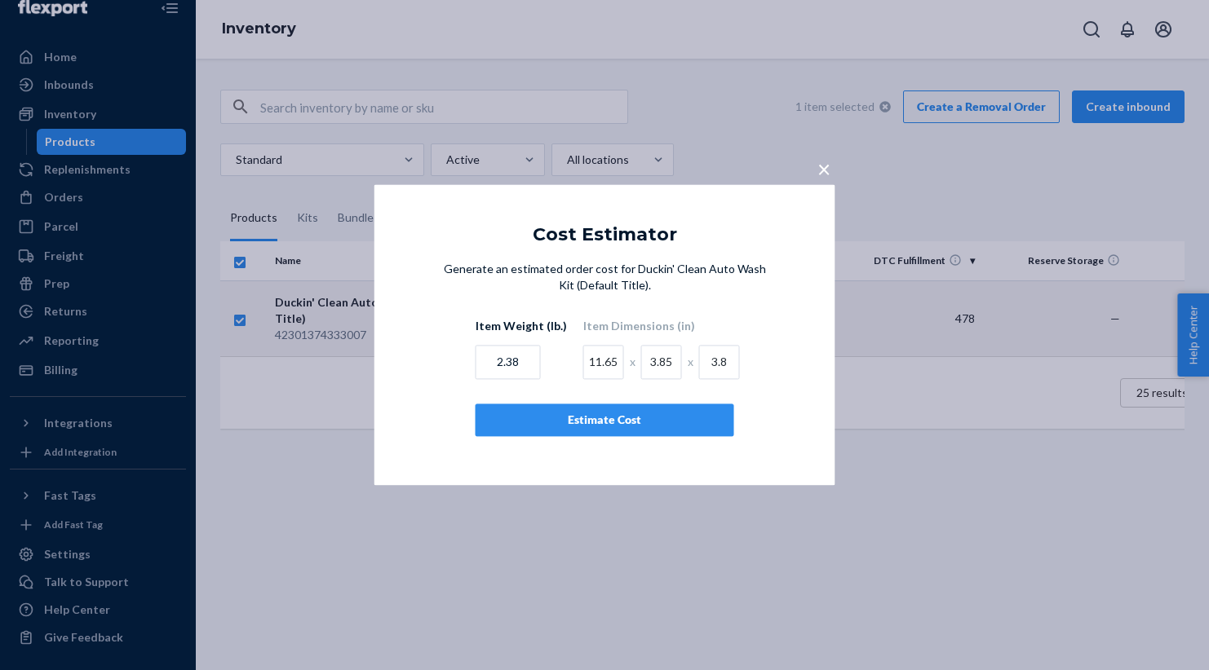
click at [825, 168] on span "×" at bounding box center [823, 169] width 13 height 28
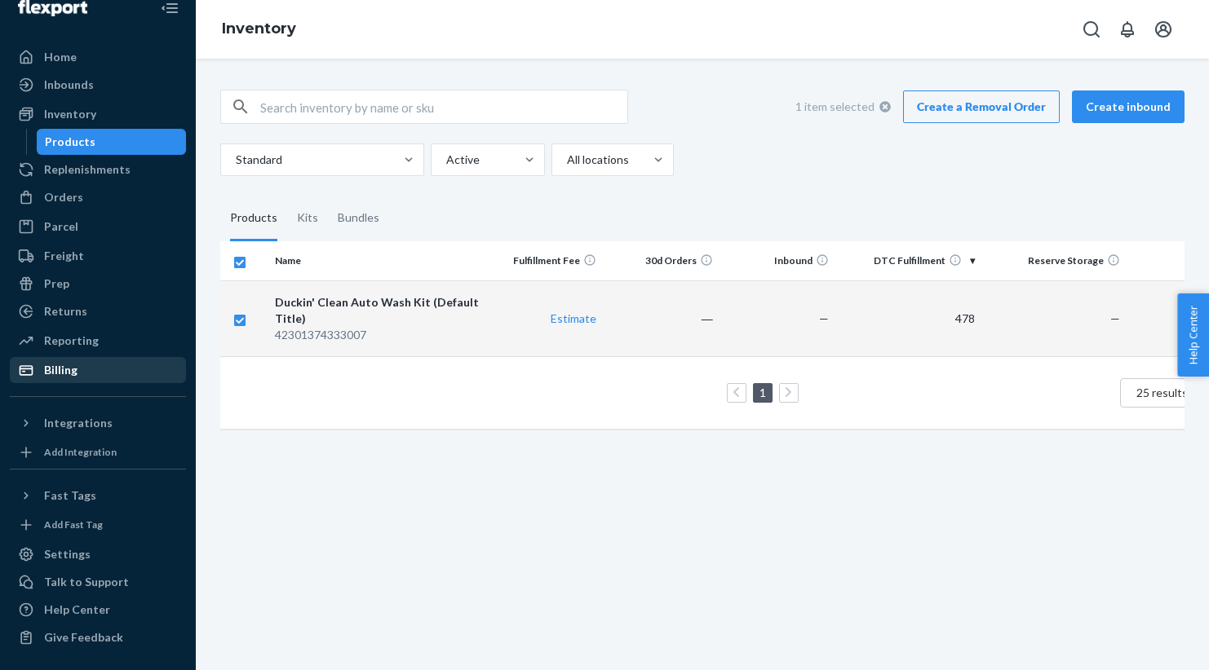
click at [70, 374] on div "Billing" at bounding box center [60, 370] width 33 height 16
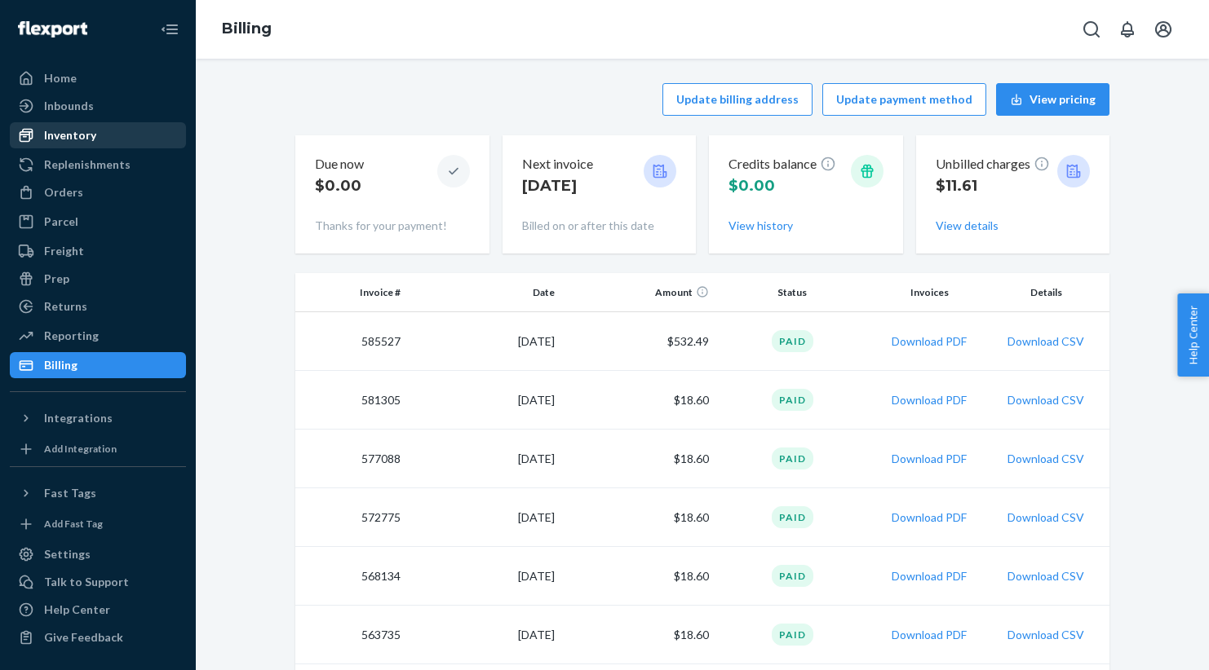
click at [67, 139] on div "Inventory" at bounding box center [70, 135] width 52 height 16
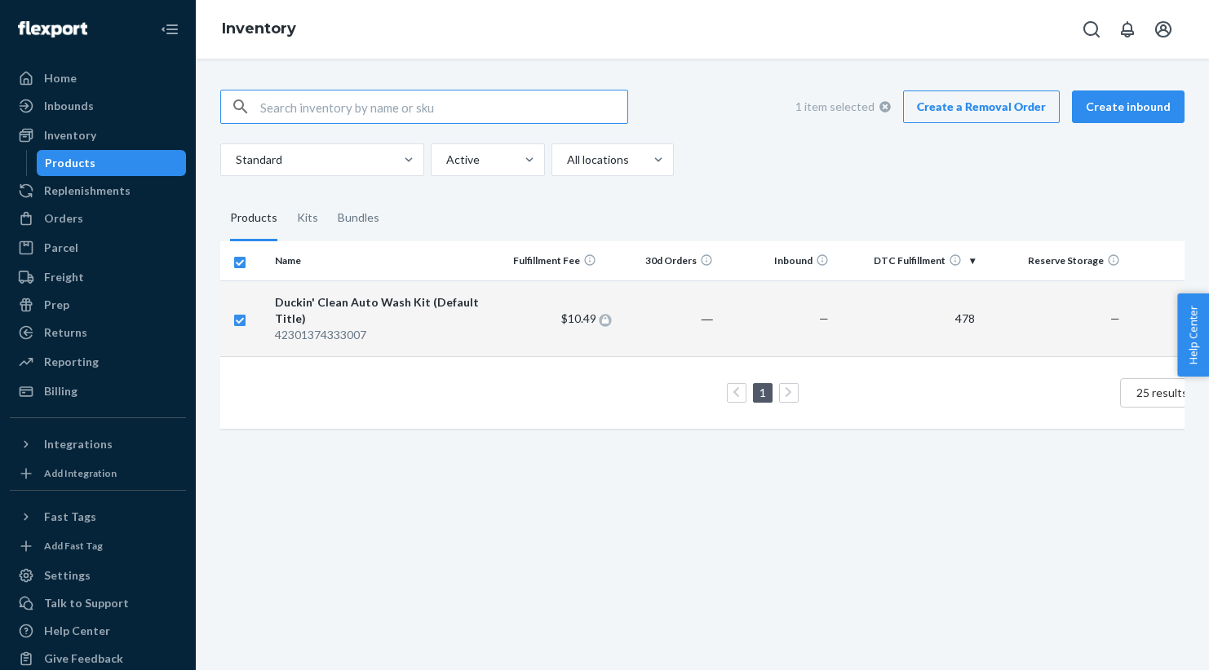
click at [577, 320] on span "$10.49" at bounding box center [578, 319] width 35 height 14
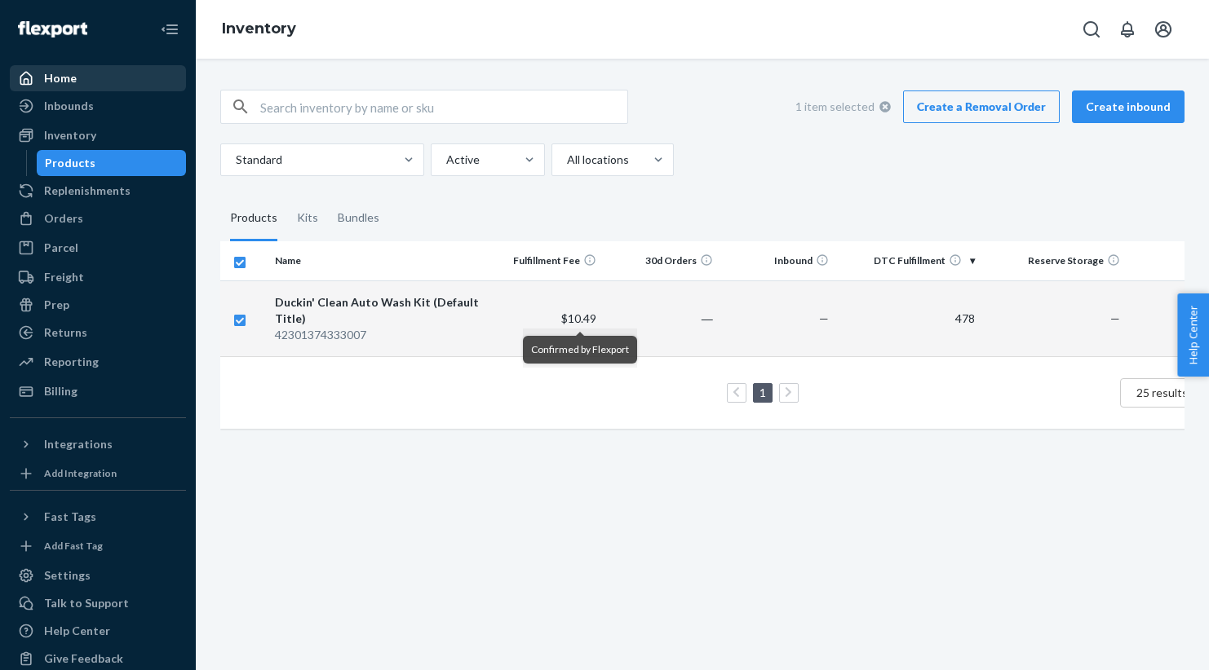
click at [56, 77] on div "Home" at bounding box center [60, 78] width 33 height 16
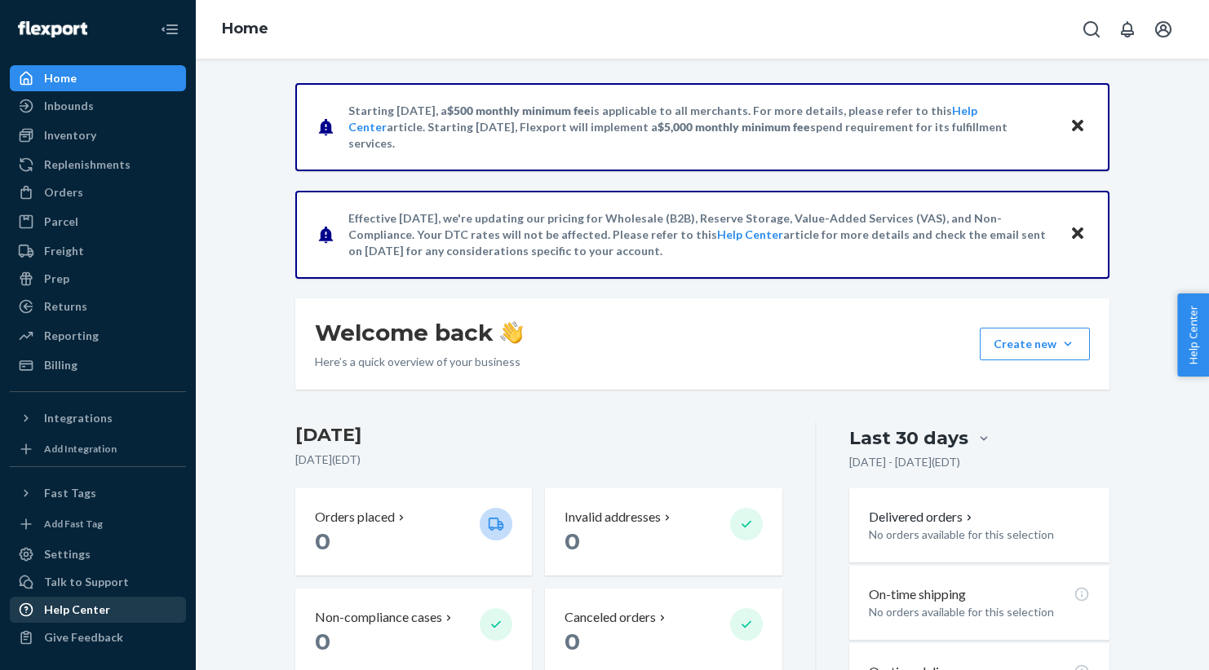
click at [83, 611] on div "Help Center" at bounding box center [77, 610] width 66 height 16
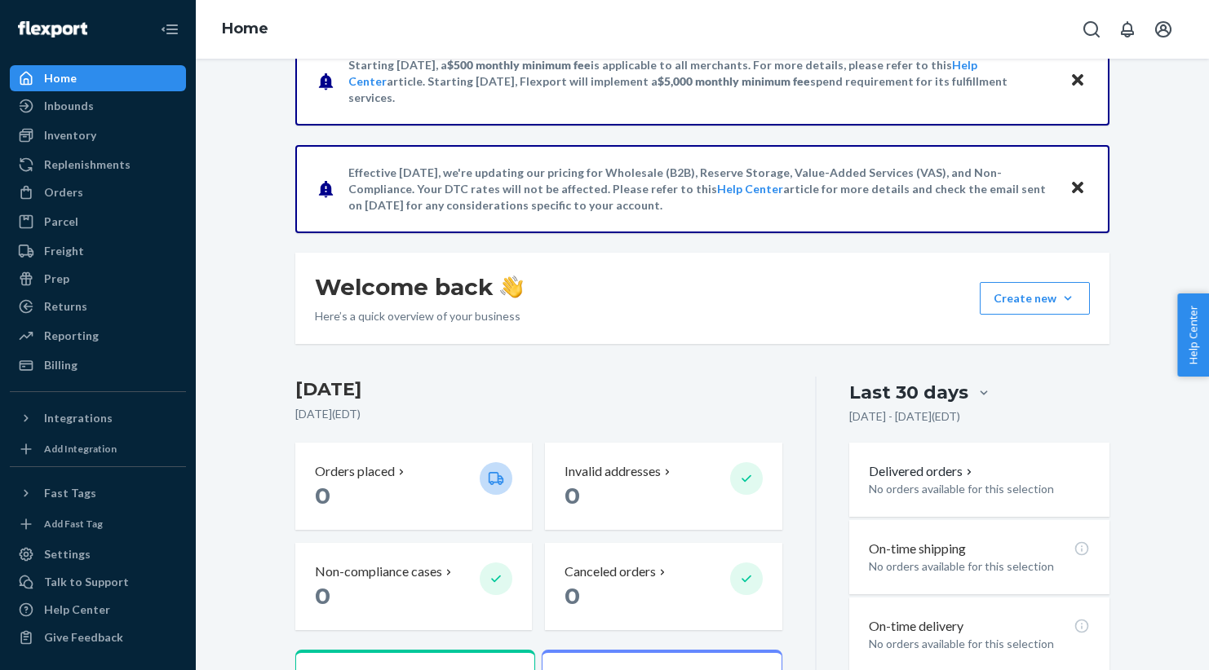
scroll to position [50, 0]
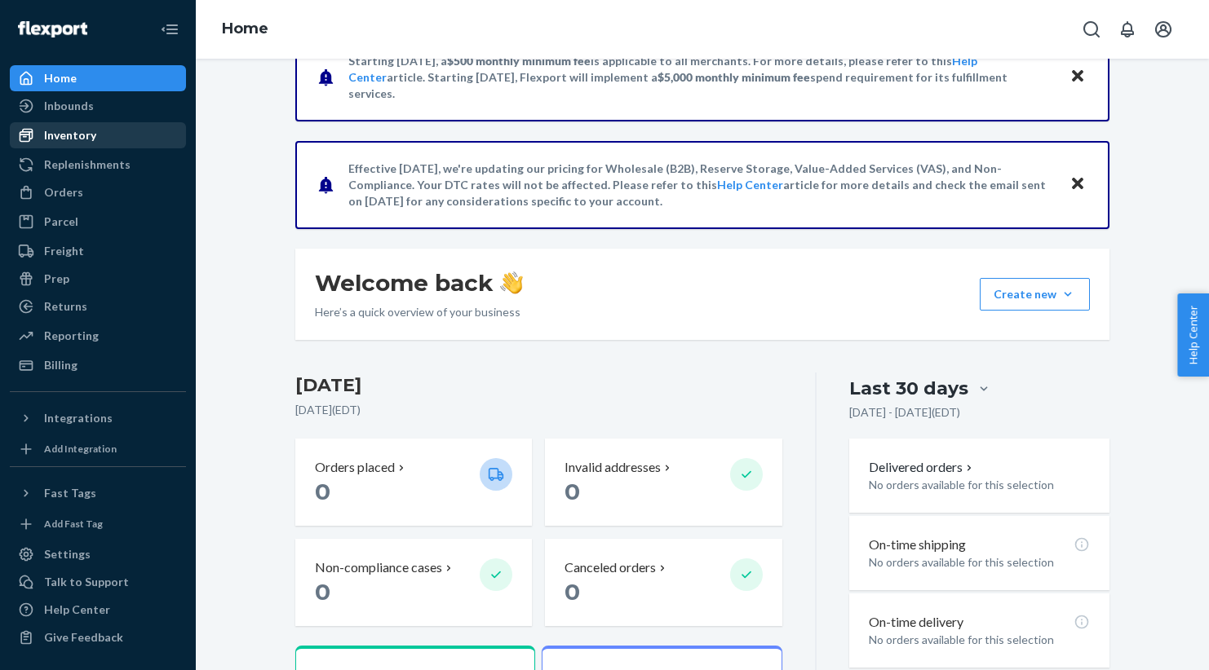
click at [85, 143] on div "Inventory" at bounding box center [70, 135] width 52 height 16
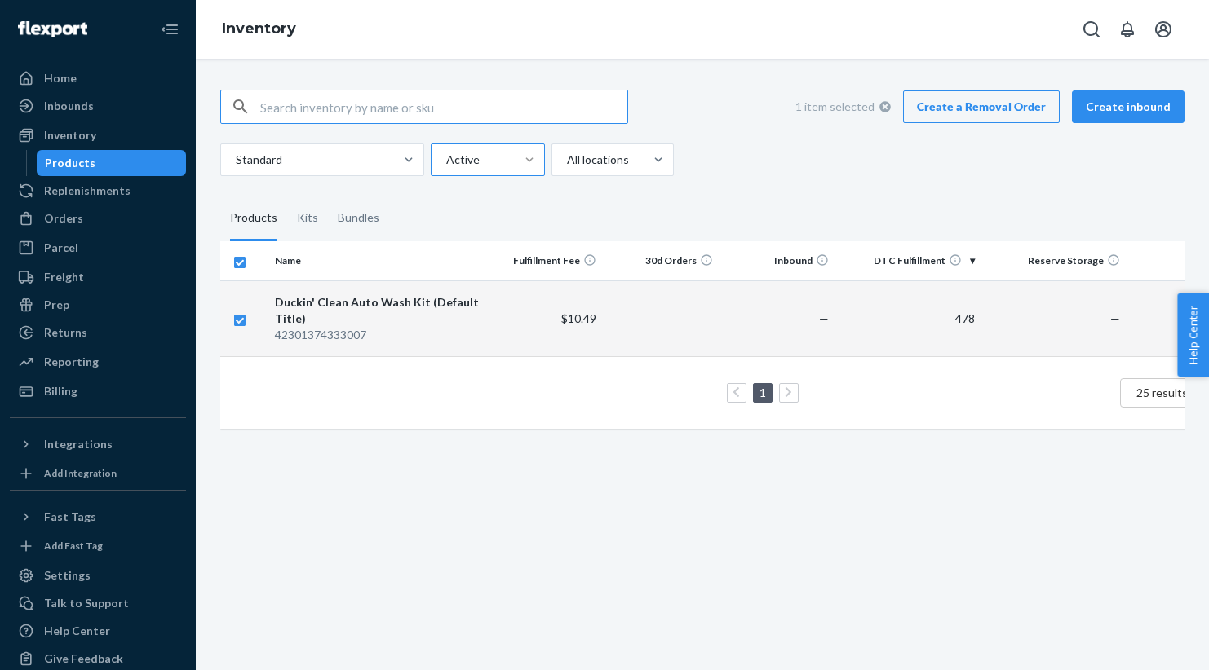
click at [519, 161] on div at bounding box center [529, 160] width 29 height 16
click at [446, 161] on input "Active" at bounding box center [445, 160] width 2 height 16
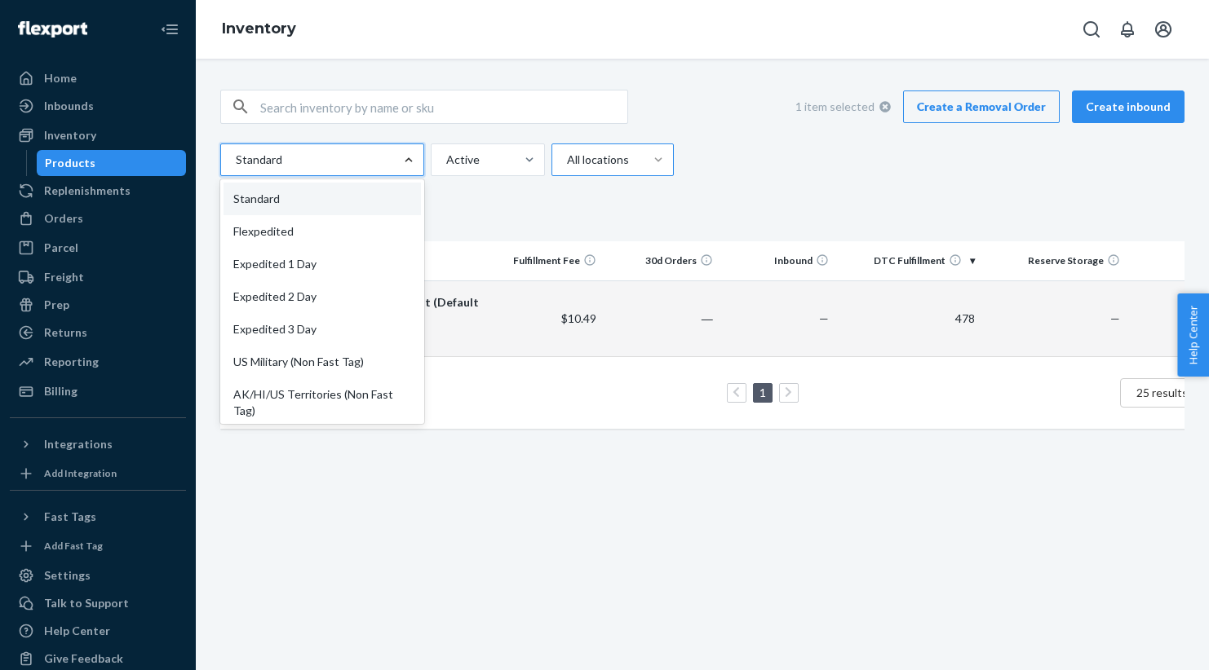
click at [379, 128] on div "1 item selected Create a Removal Order Create inbound option Standard focused, …" at bounding box center [702, 133] width 964 height 86
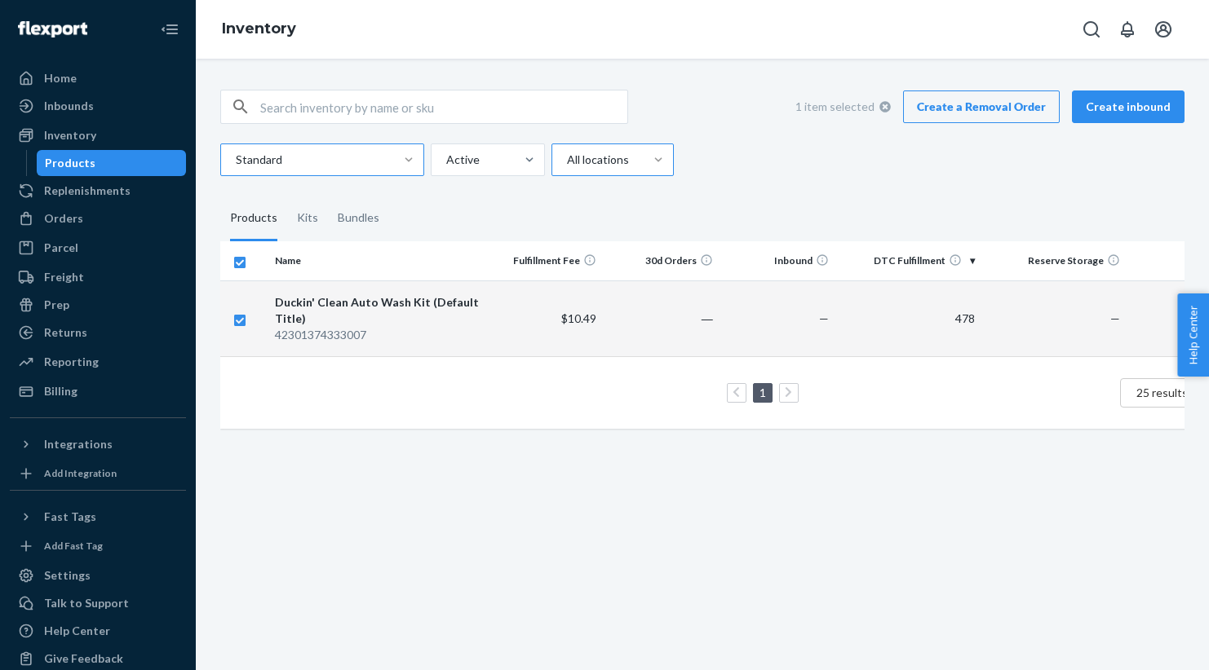
click at [1009, 105] on link "Create a Removal Order" at bounding box center [981, 107] width 157 height 33
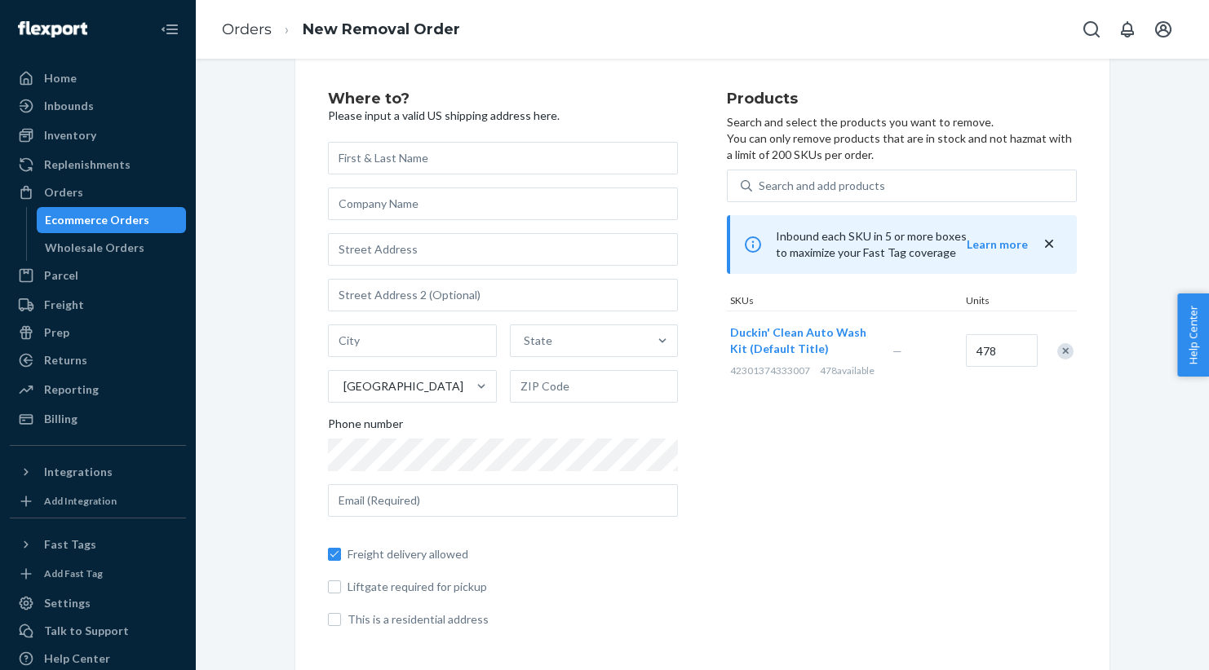
scroll to position [28, 0]
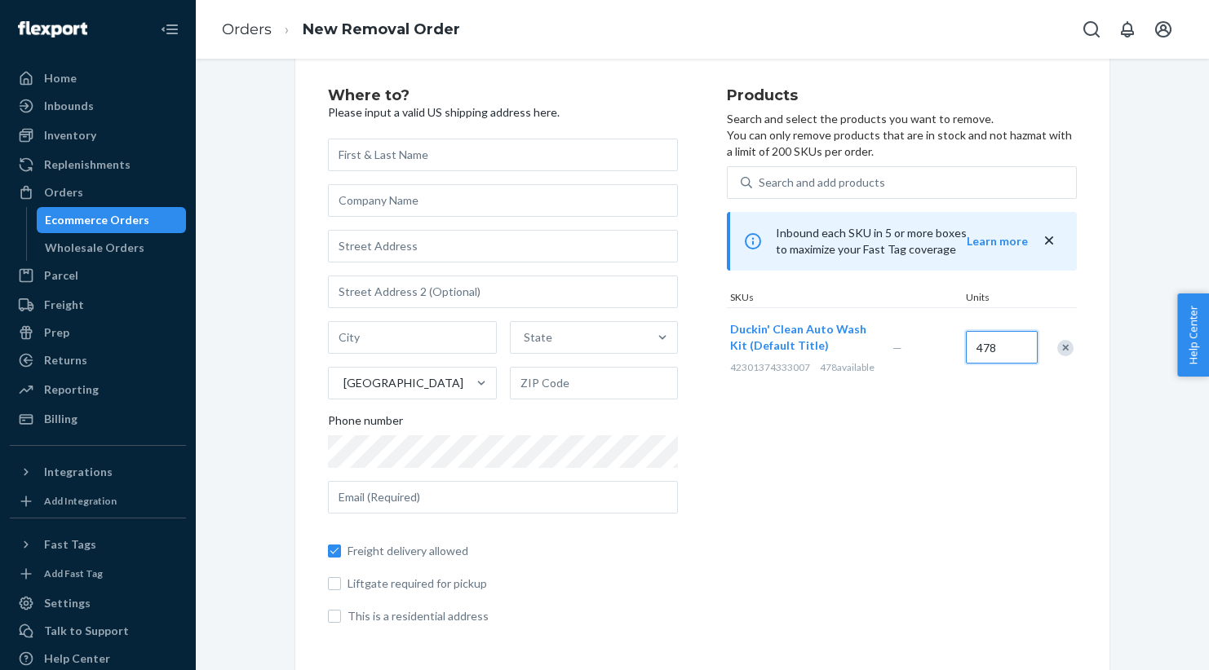
drag, startPoint x: 1006, startPoint y: 355, endPoint x: 1017, endPoint y: 351, distance: 11.1
click at [1017, 351] on input "478" at bounding box center [1002, 347] width 72 height 33
type input "100"
click at [617, 158] on input "text" at bounding box center [503, 155] width 350 height 33
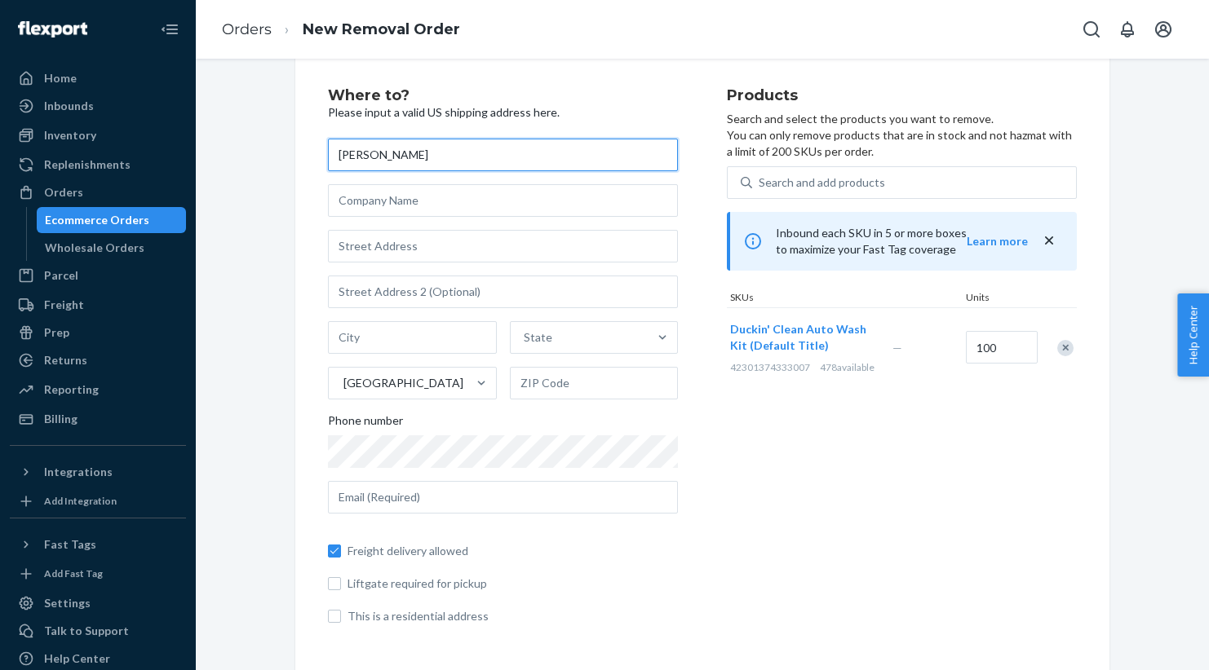
type input "Jill Ford"
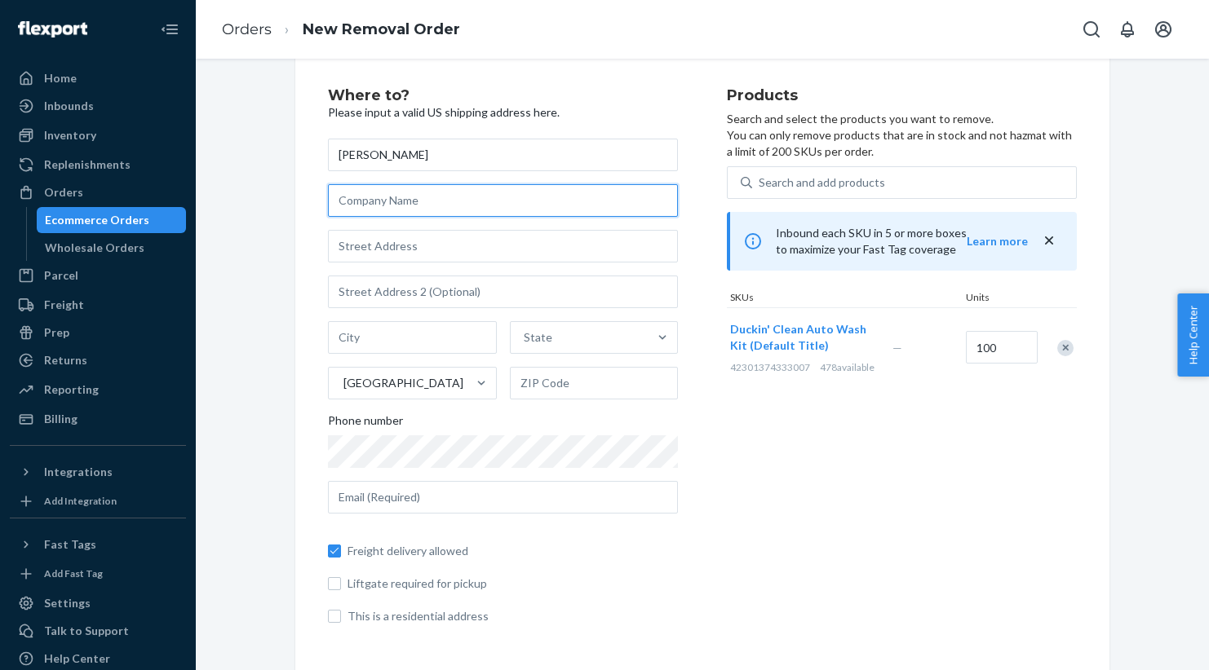
type input "D"
type input "JLF Co."
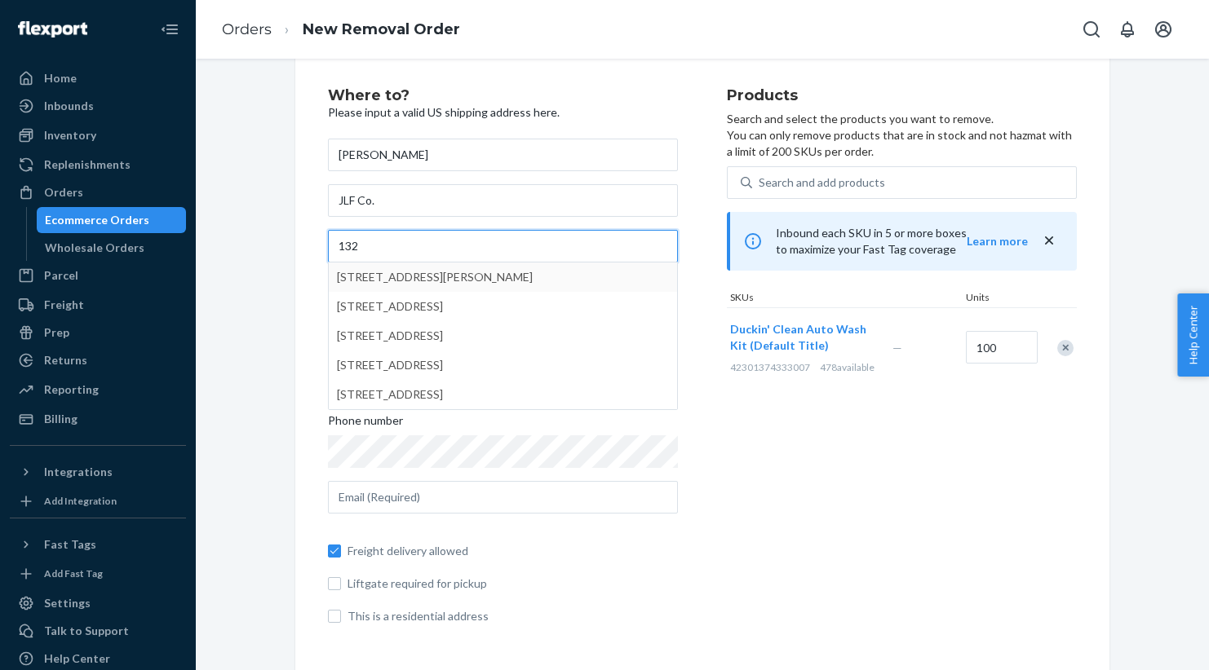
type input "132 Walnut Strand"
type input "Imperial"
type input "Pa"
type input "15126"
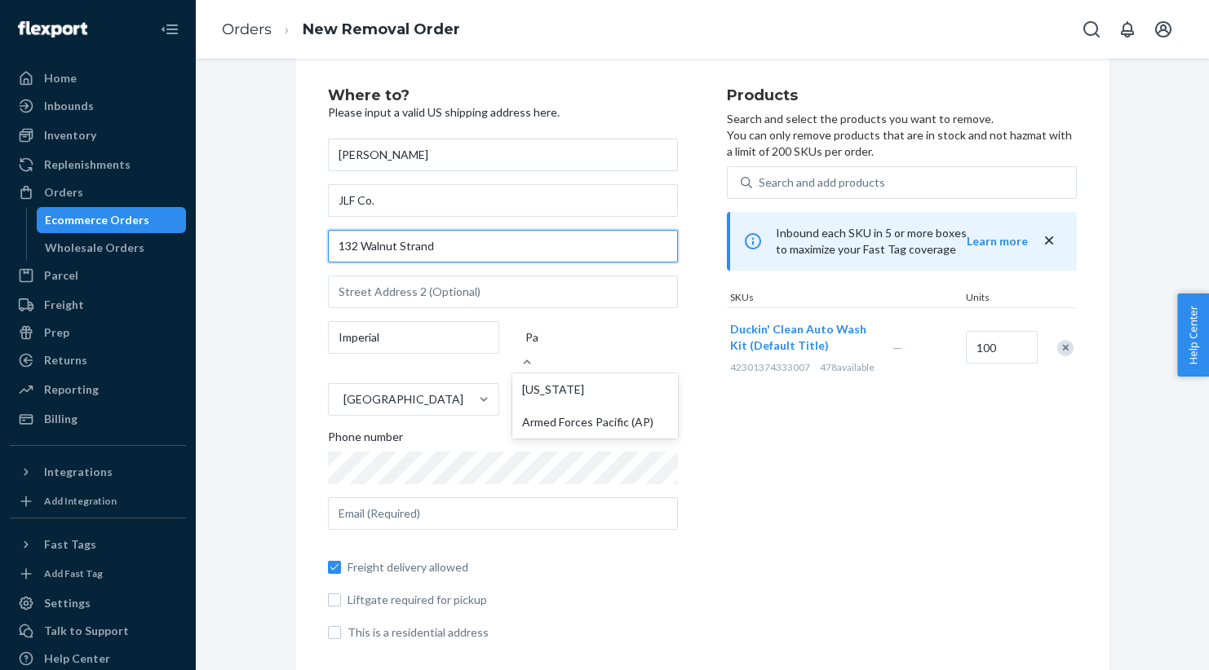
scroll to position [0, 0]
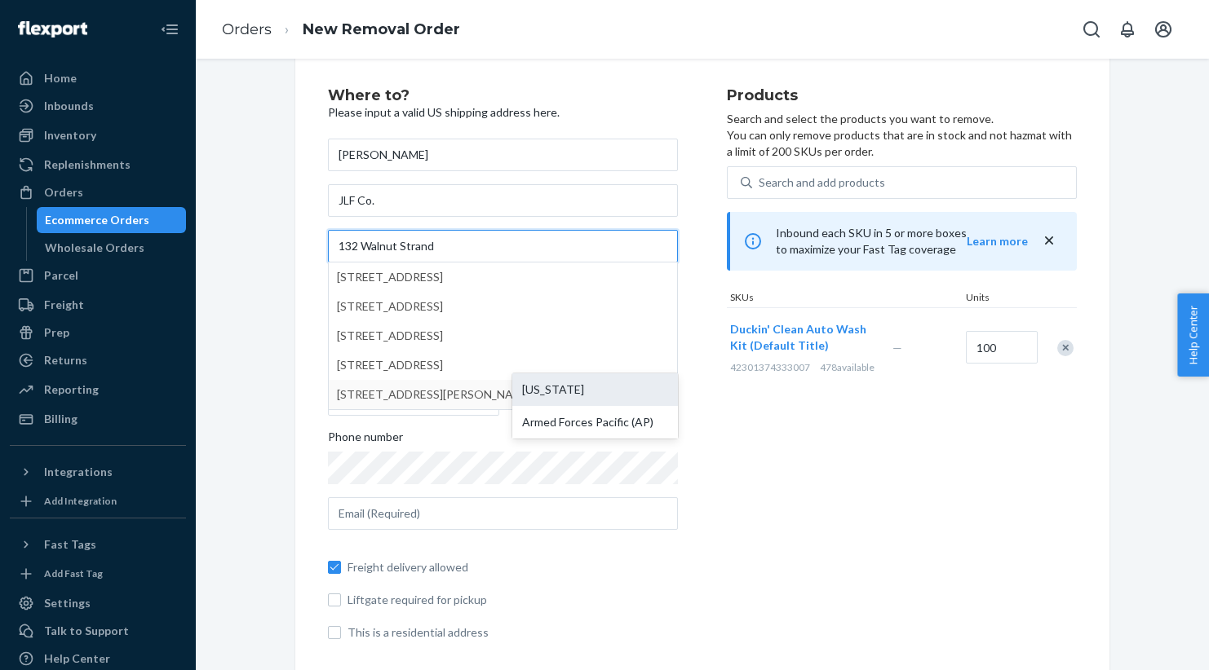
click at [577, 382] on div "Pennsylvania" at bounding box center [595, 390] width 166 height 33
click at [539, 346] on input "Pa" at bounding box center [532, 337] width 14 height 16
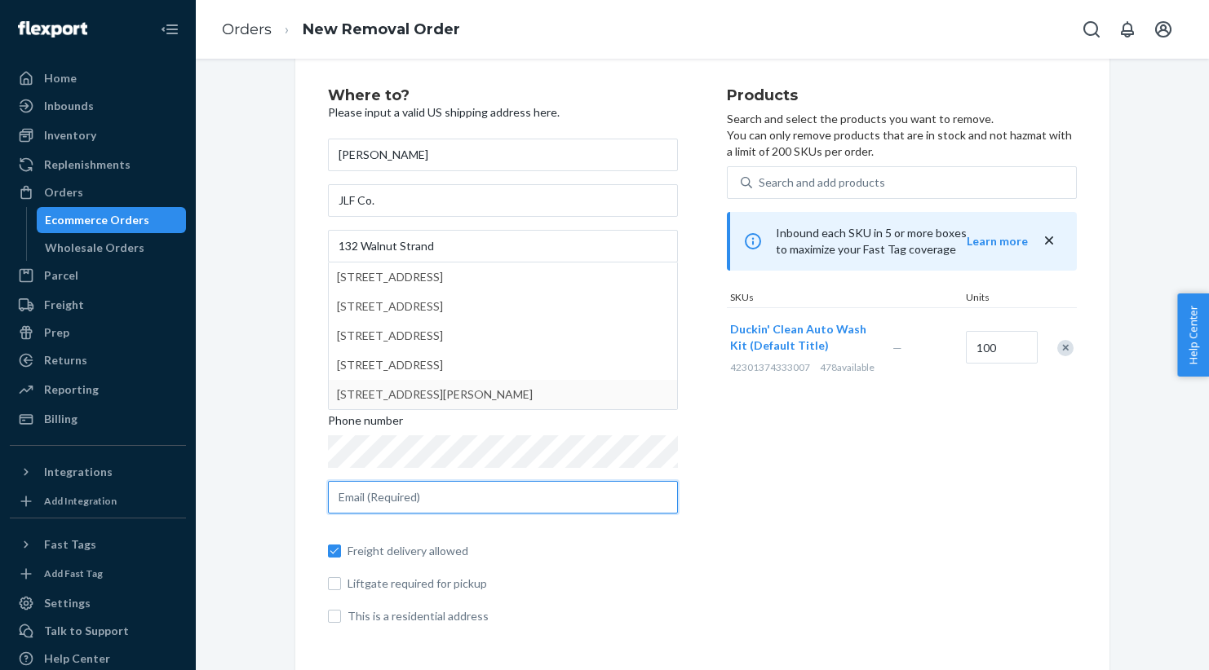
click at [428, 492] on input "text" at bounding box center [503, 497] width 350 height 33
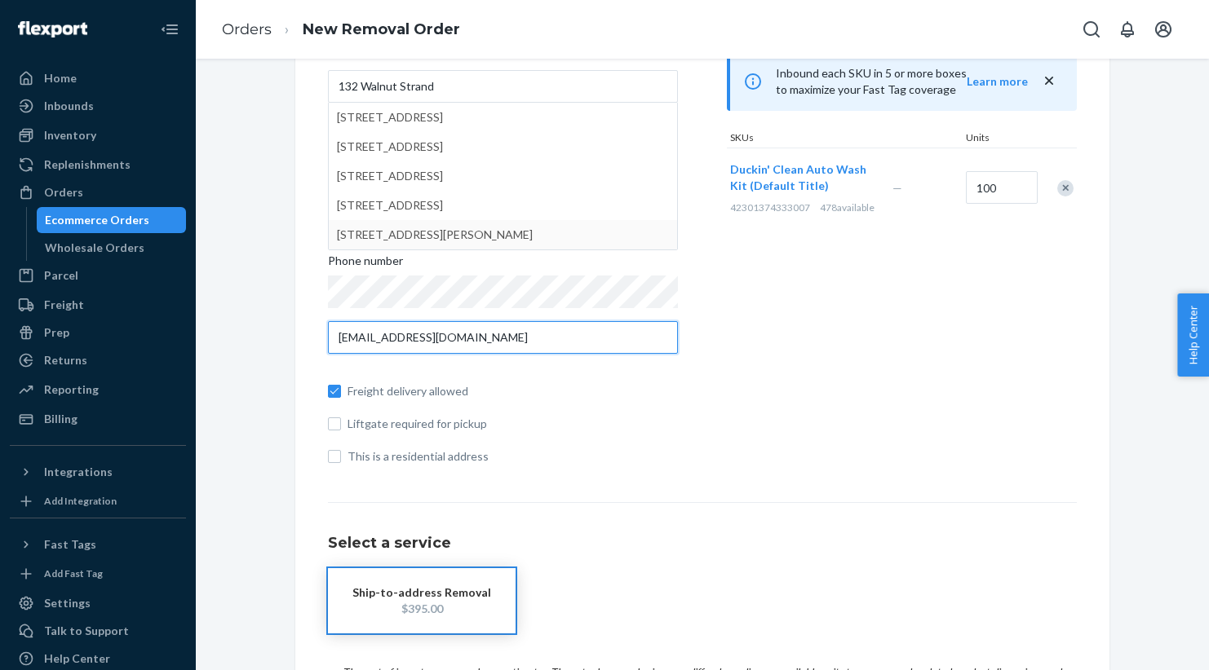
scroll to position [188, 0]
type input "jlfco.sales@gmail.com"
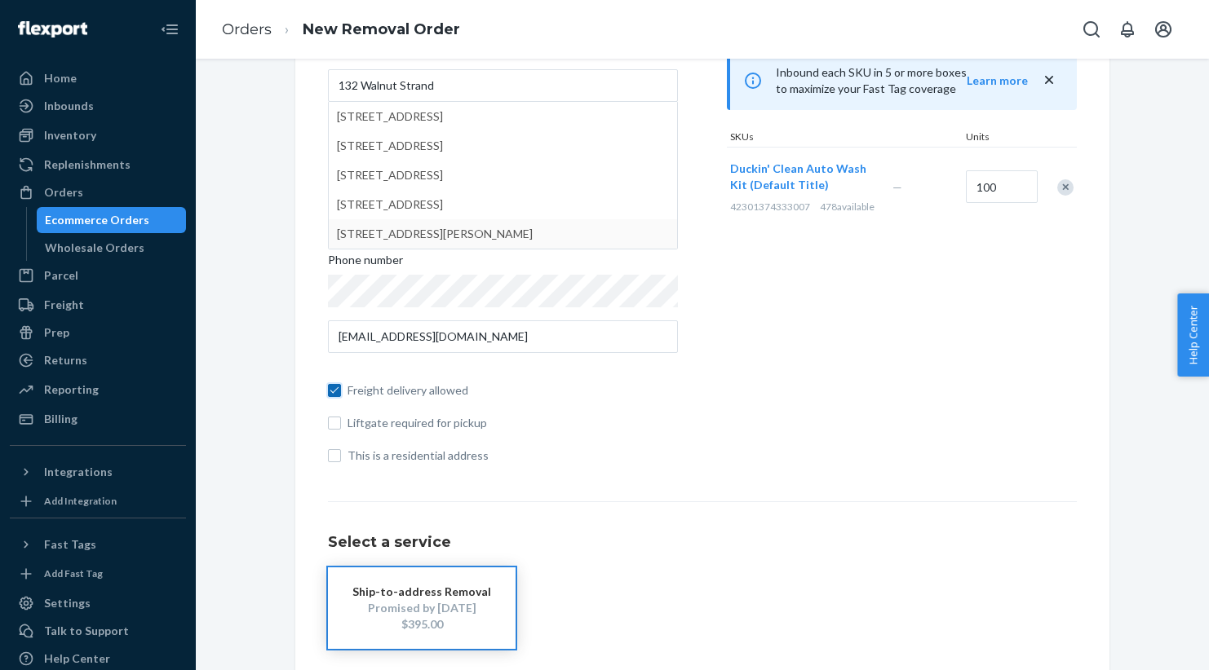
click at [339, 386] on input "Freight delivery allowed" at bounding box center [334, 390] width 13 height 13
checkbox input "false"
click at [331, 459] on input "This is a residential address" at bounding box center [334, 455] width 13 height 13
checkbox input "true"
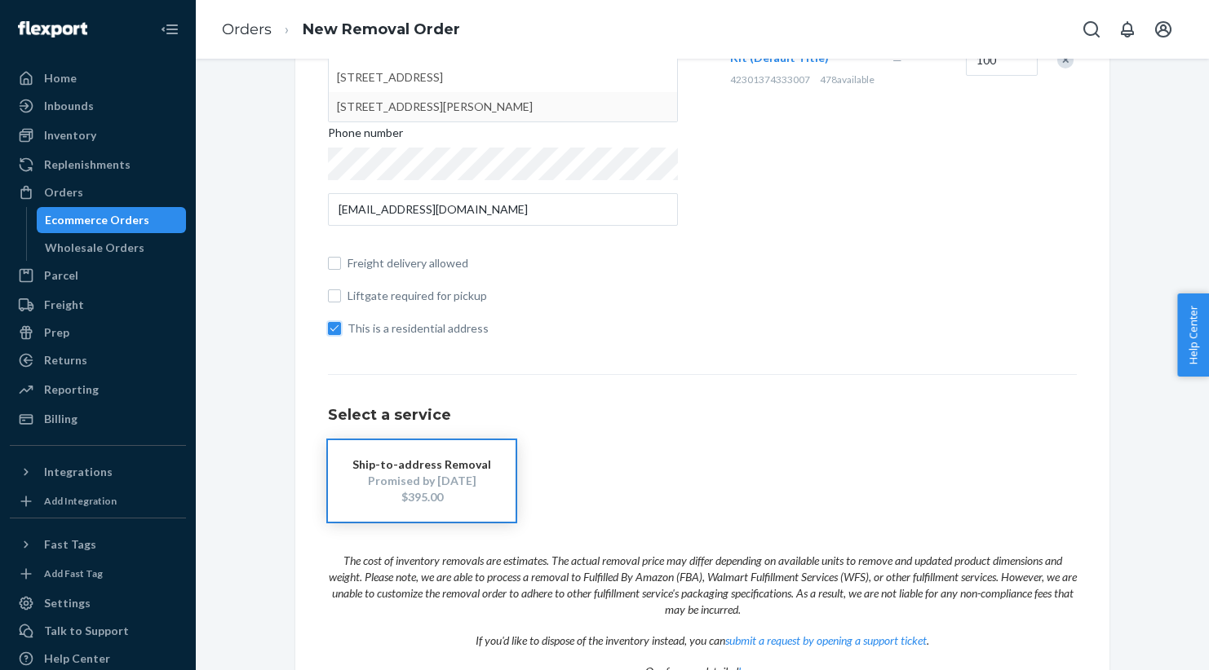
scroll to position [0, 0]
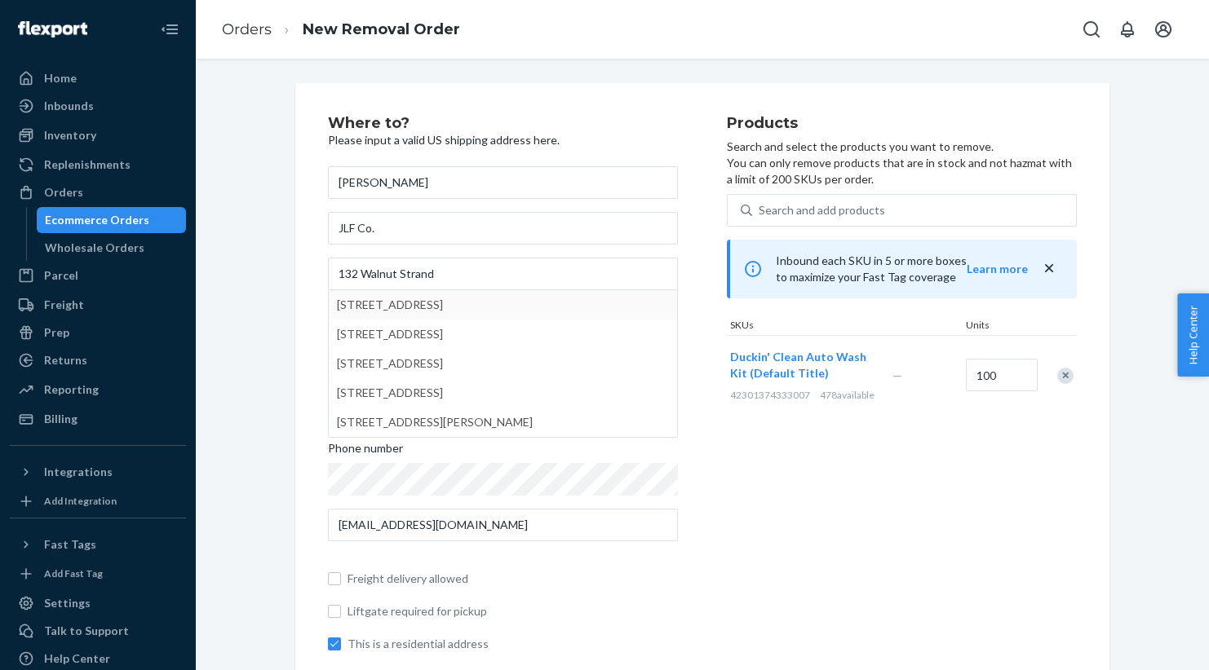
click at [1153, 135] on div "Where to? Please input a valid US shipping address here. Jill Ford JLF Co. 132 …" at bounding box center [702, 580] width 988 height 994
click at [1049, 263] on icon "close" at bounding box center [1049, 268] width 16 height 16
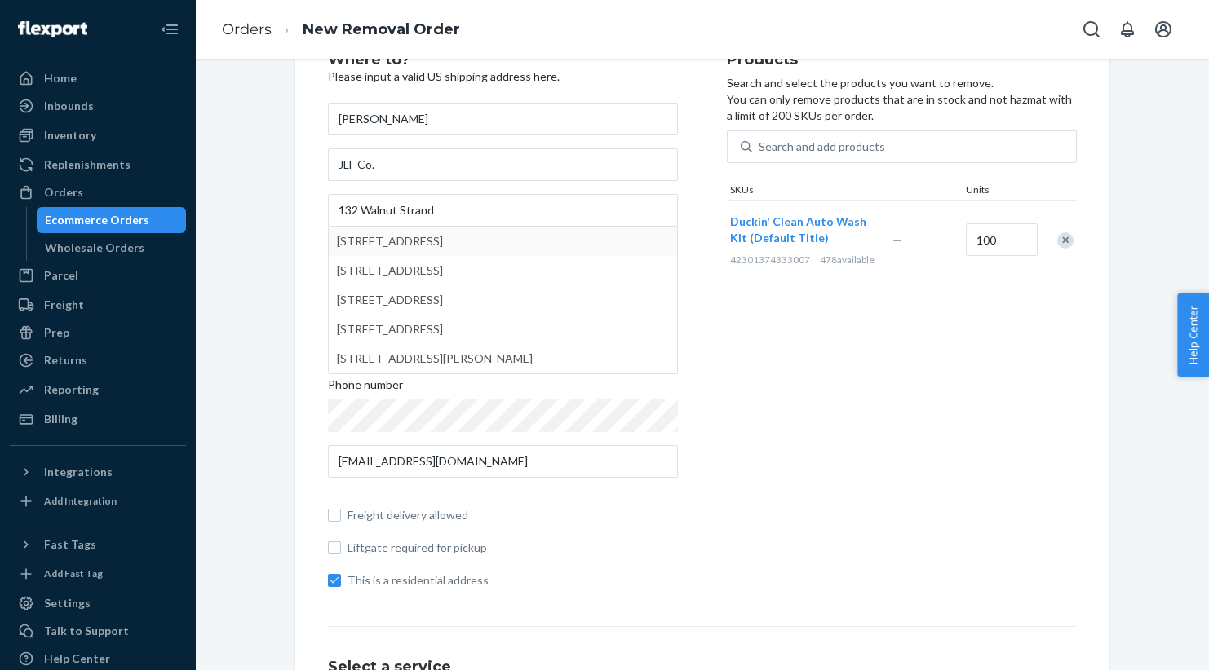
scroll to position [76, 0]
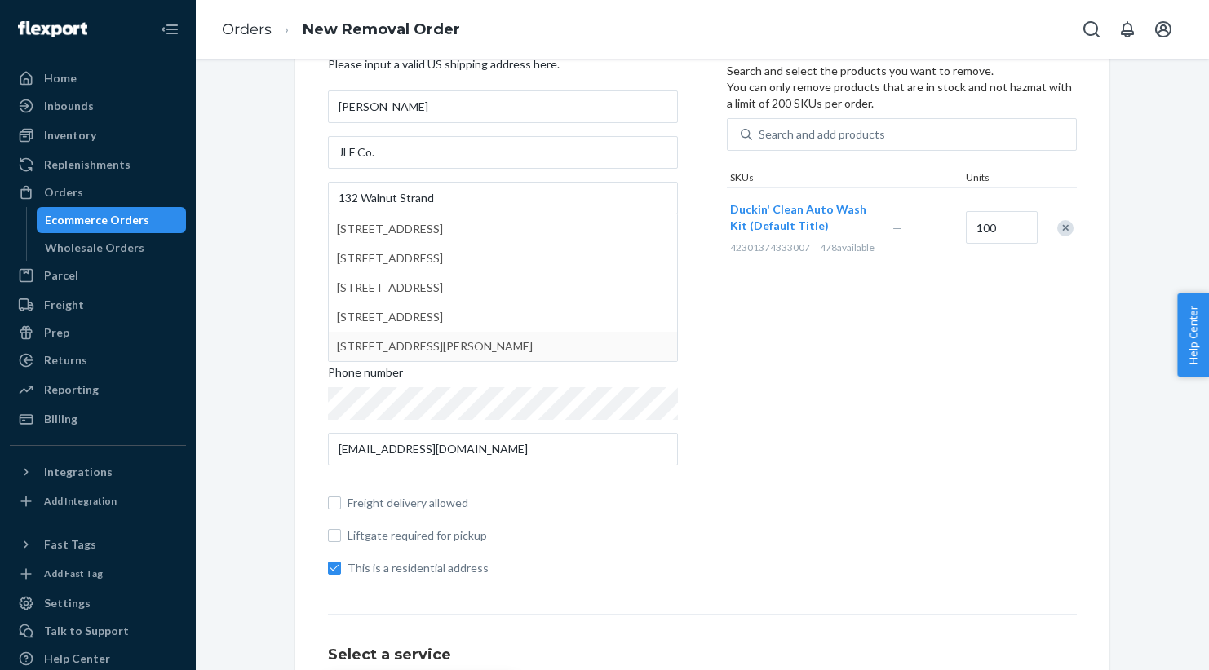
click at [1161, 178] on div "Where to? Please input a valid US shipping address here. Jill Ford JLF Co. 132 …" at bounding box center [702, 504] width 988 height 994
click at [70, 633] on div "Talk to Support" at bounding box center [86, 631] width 85 height 16
click at [79, 629] on div "Talk to Support" at bounding box center [86, 631] width 85 height 16
click at [71, 629] on div "Talk to Support" at bounding box center [86, 631] width 85 height 16
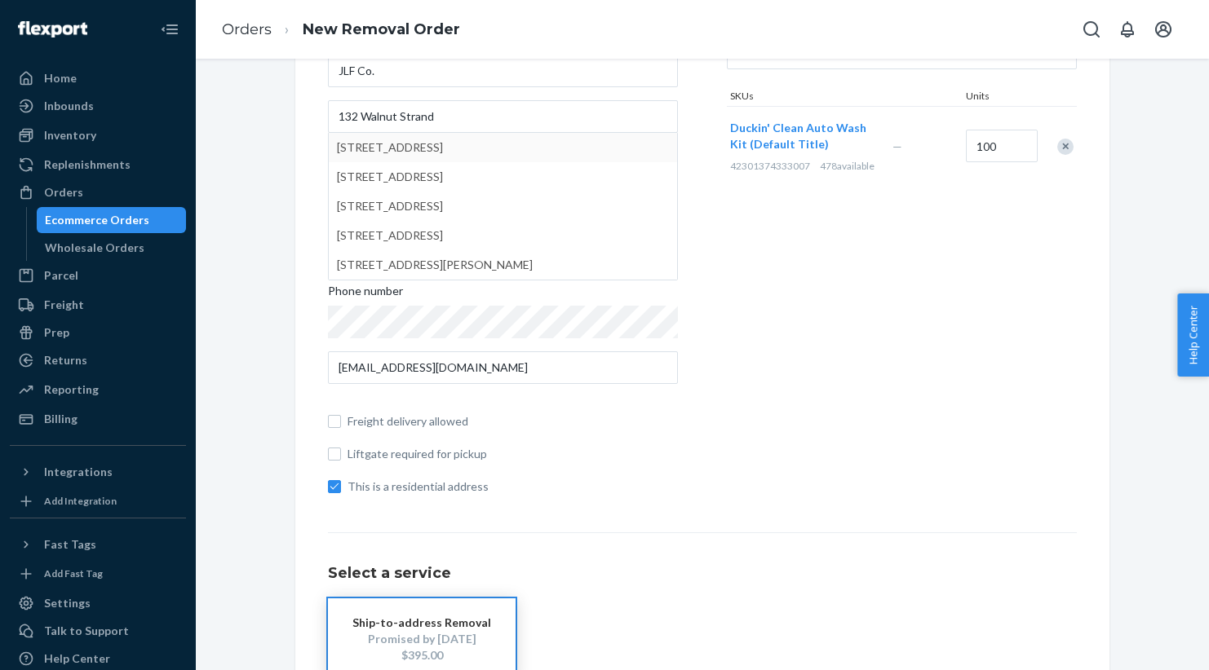
scroll to position [0, 0]
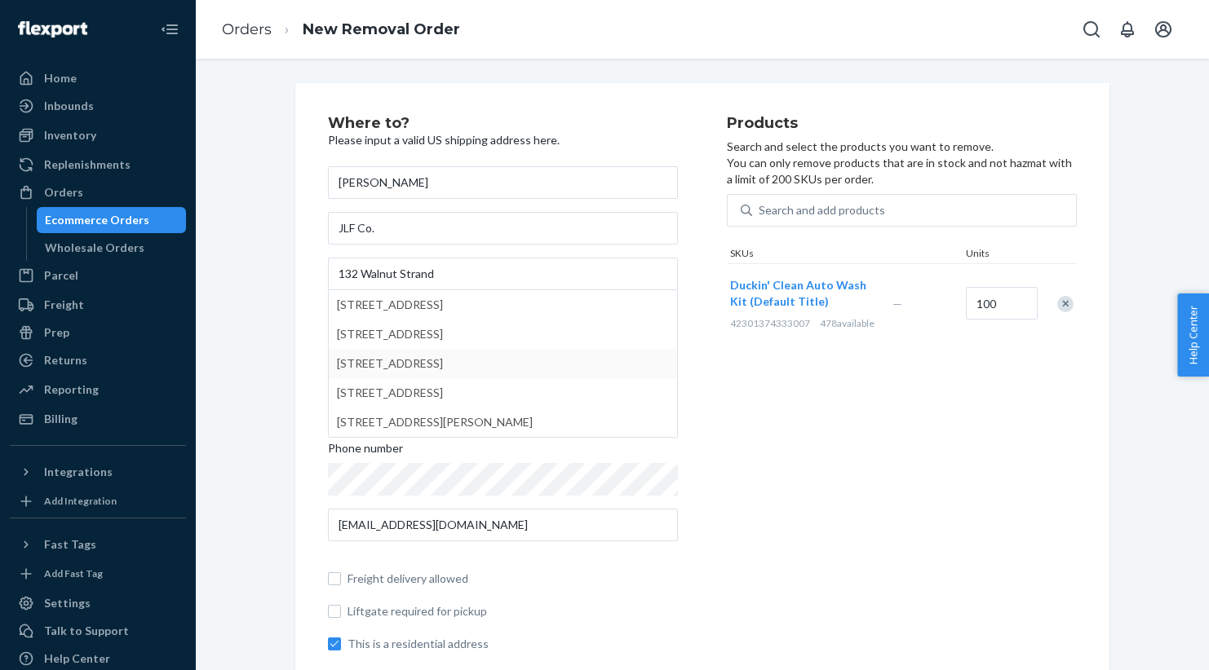
click at [821, 290] on span "Duckin' Clean Auto Wash Kit (Default Title)" at bounding box center [798, 293] width 136 height 30
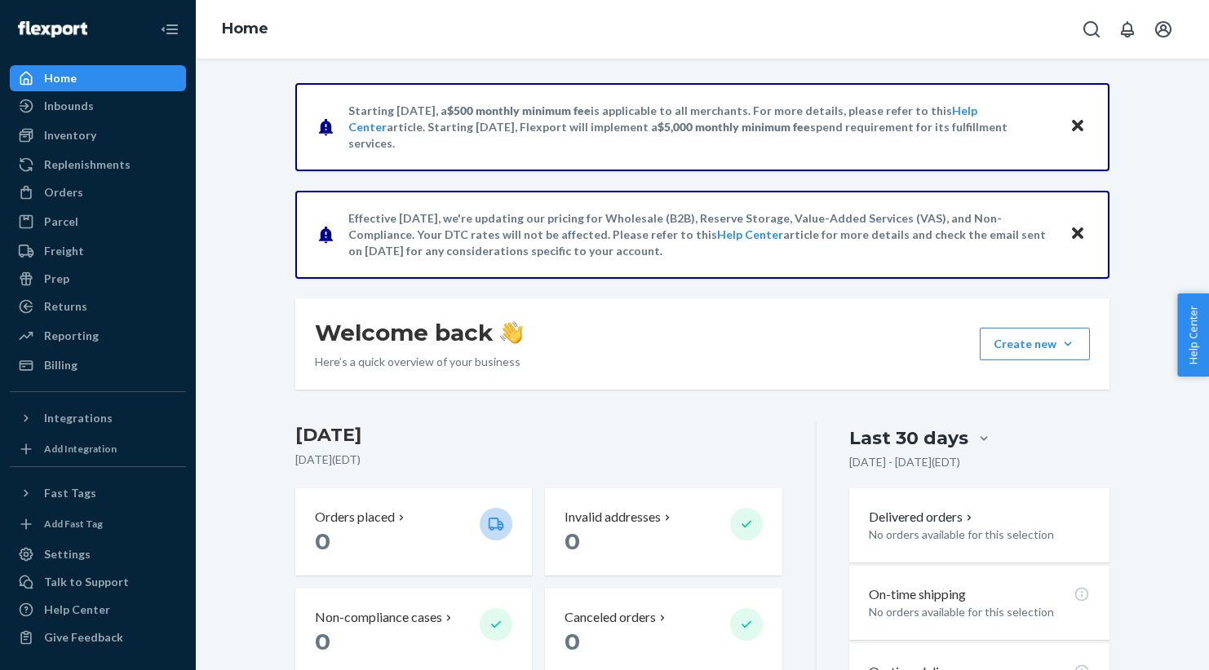
scroll to position [1, 0]
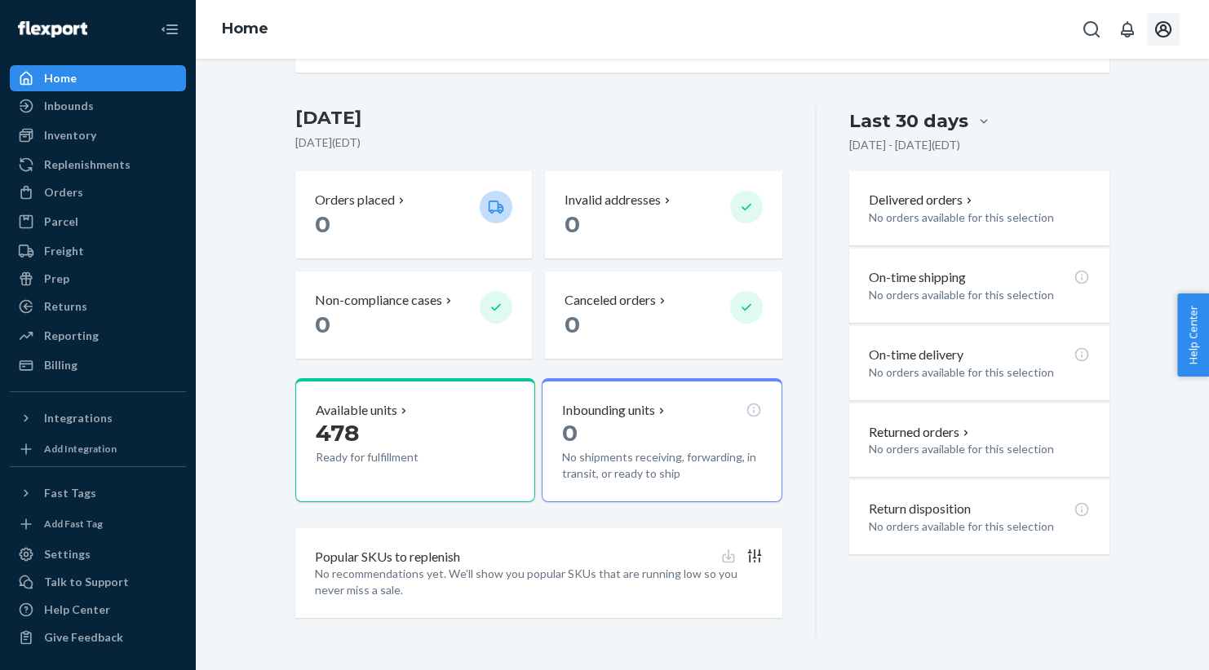
click at [1165, 30] on icon "Open account menu" at bounding box center [1163, 29] width 16 height 16
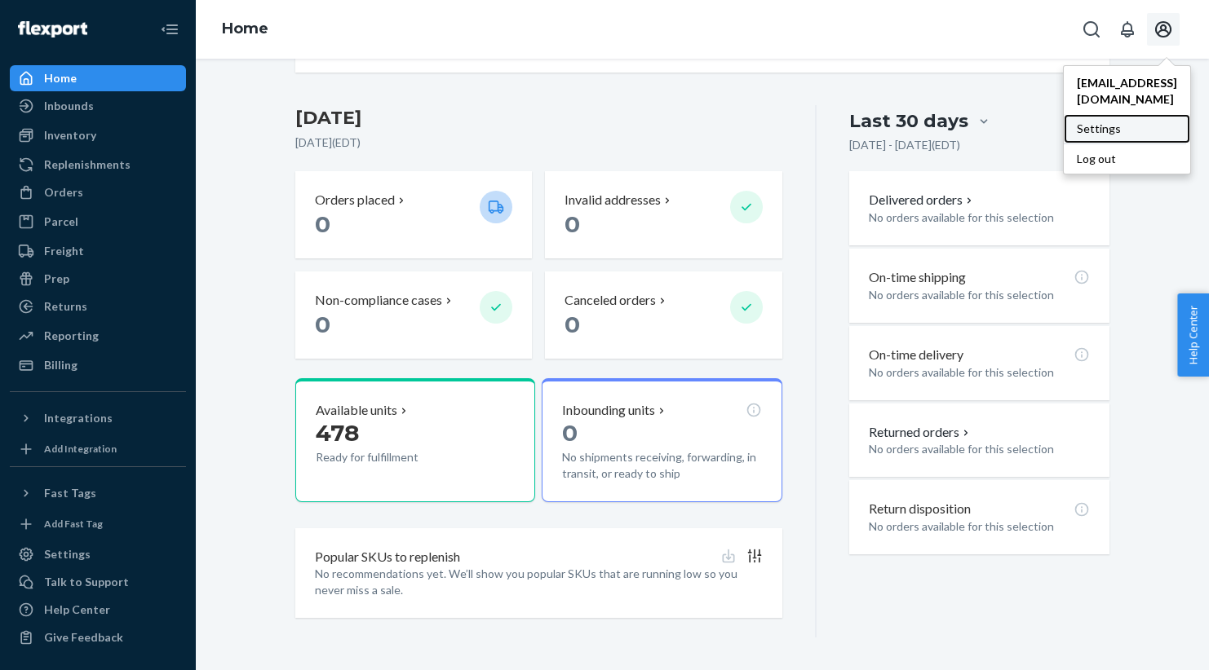
click at [1099, 114] on div "Settings" at bounding box center [1126, 128] width 126 height 29
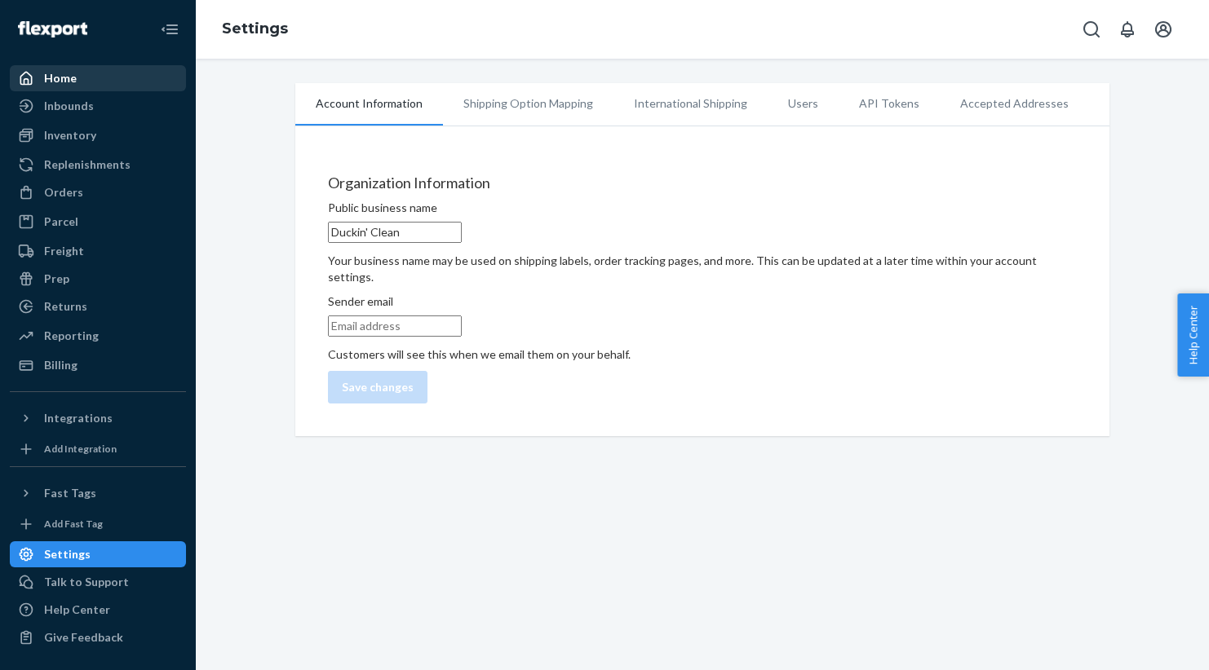
click at [60, 74] on div "Home" at bounding box center [60, 78] width 33 height 16
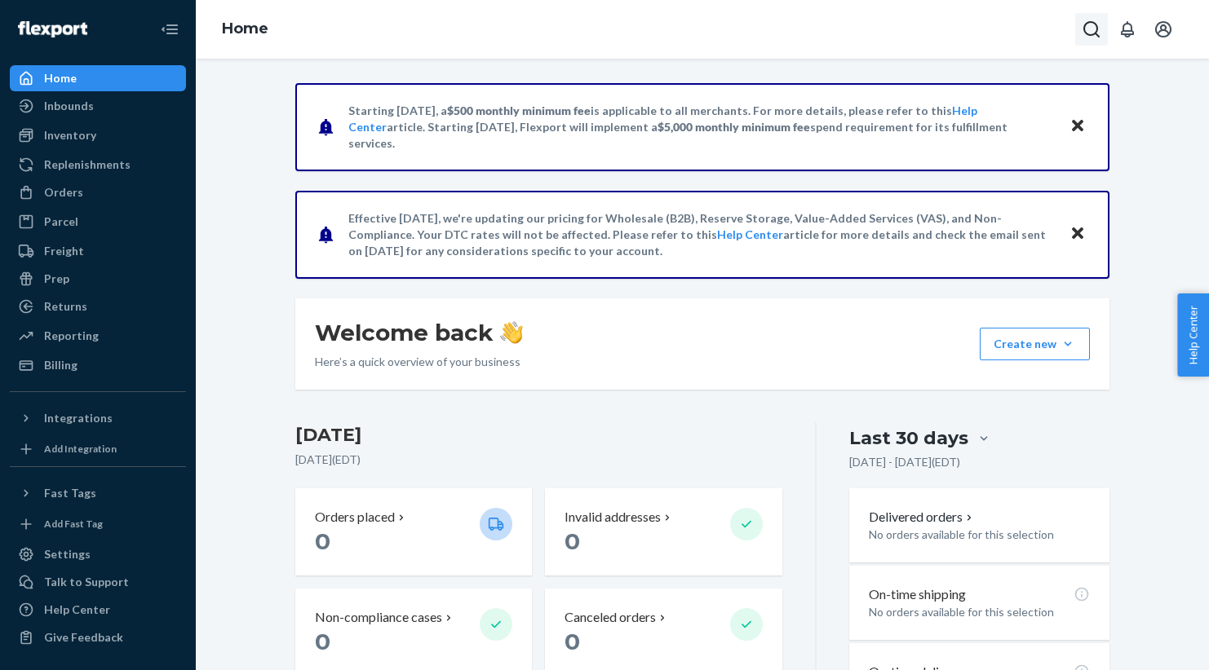
click at [1090, 28] on icon "Open Search Box" at bounding box center [1091, 30] width 20 height 20
click at [117, 79] on div "Home" at bounding box center [97, 78] width 173 height 23
click at [1159, 29] on icon "Open account menu" at bounding box center [1163, 30] width 20 height 20
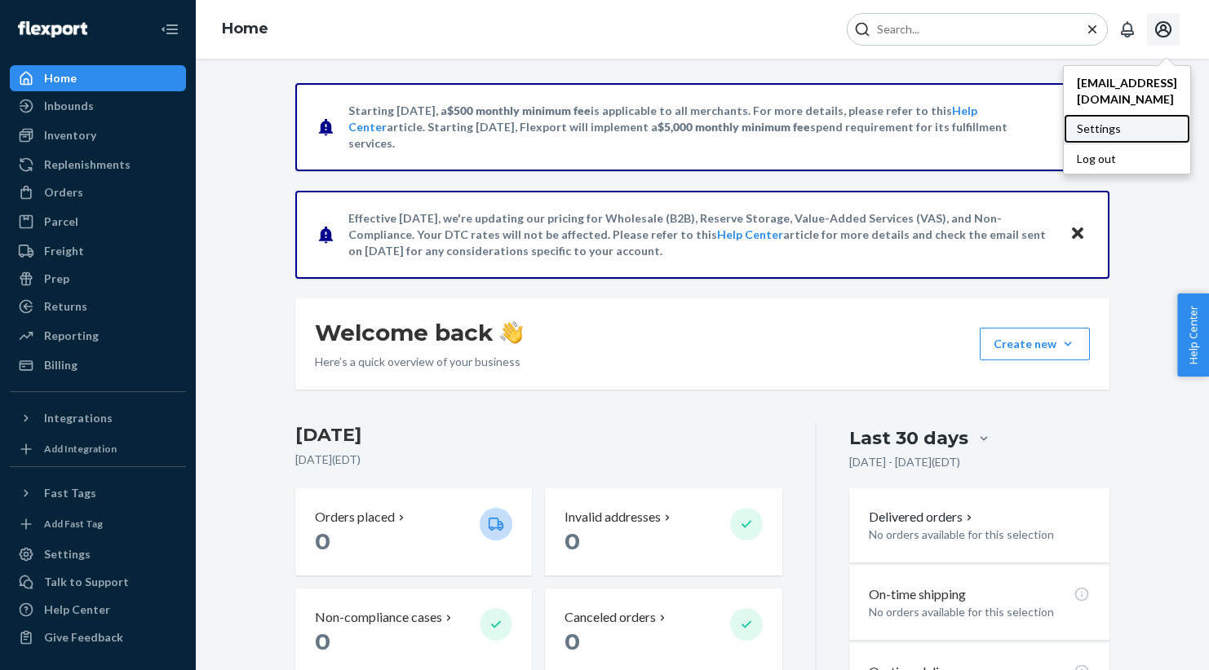
click at [1105, 114] on div "Settings" at bounding box center [1126, 128] width 126 height 29
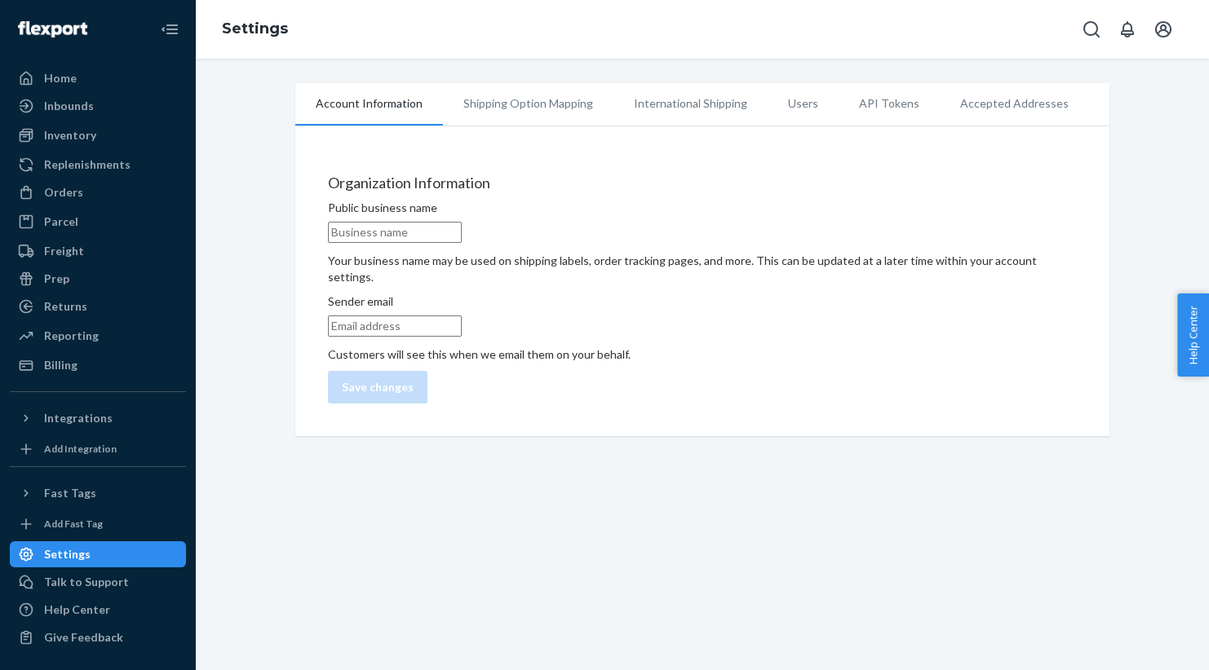
type input "Duckin' Clean"
click at [68, 80] on div "Home" at bounding box center [60, 78] width 33 height 16
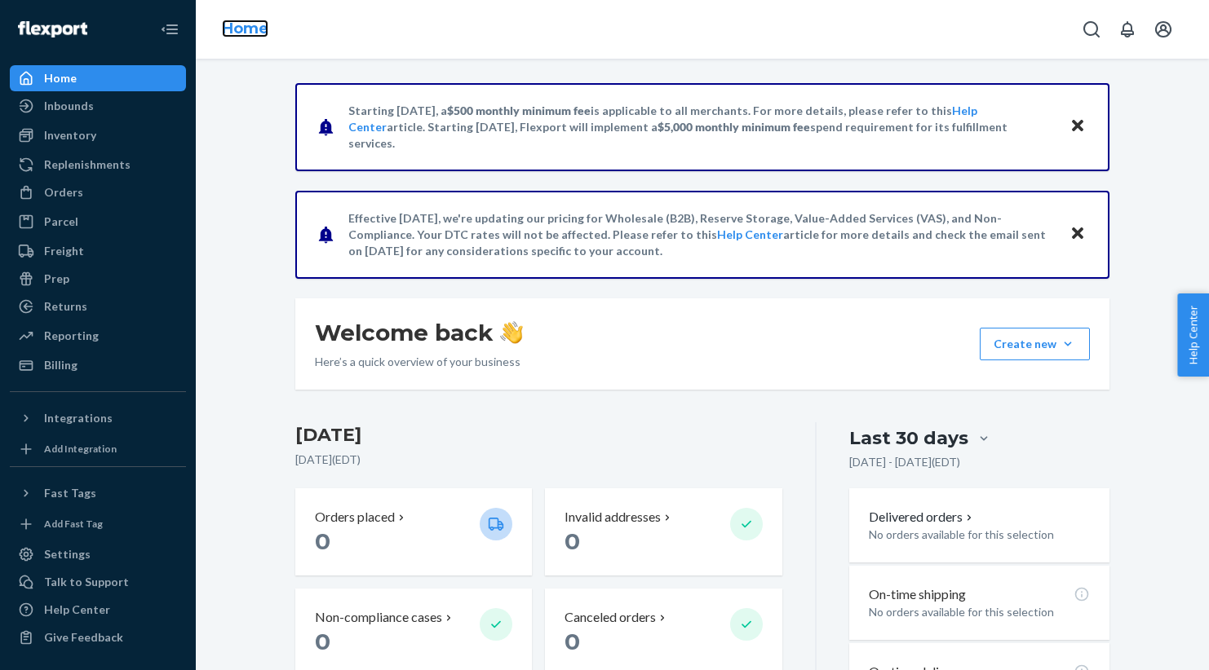
click at [241, 32] on link "Home" at bounding box center [245, 29] width 46 height 18
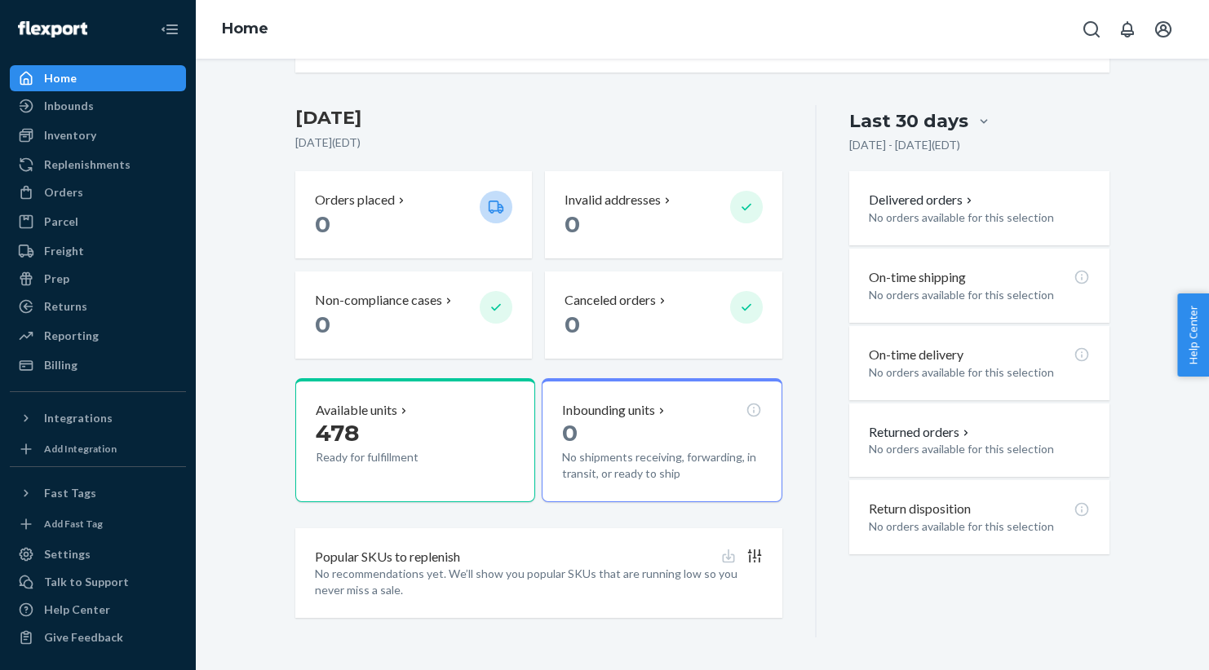
scroll to position [317, 0]
click at [175, 25] on icon "Close Navigation" at bounding box center [171, 29] width 11 height 10
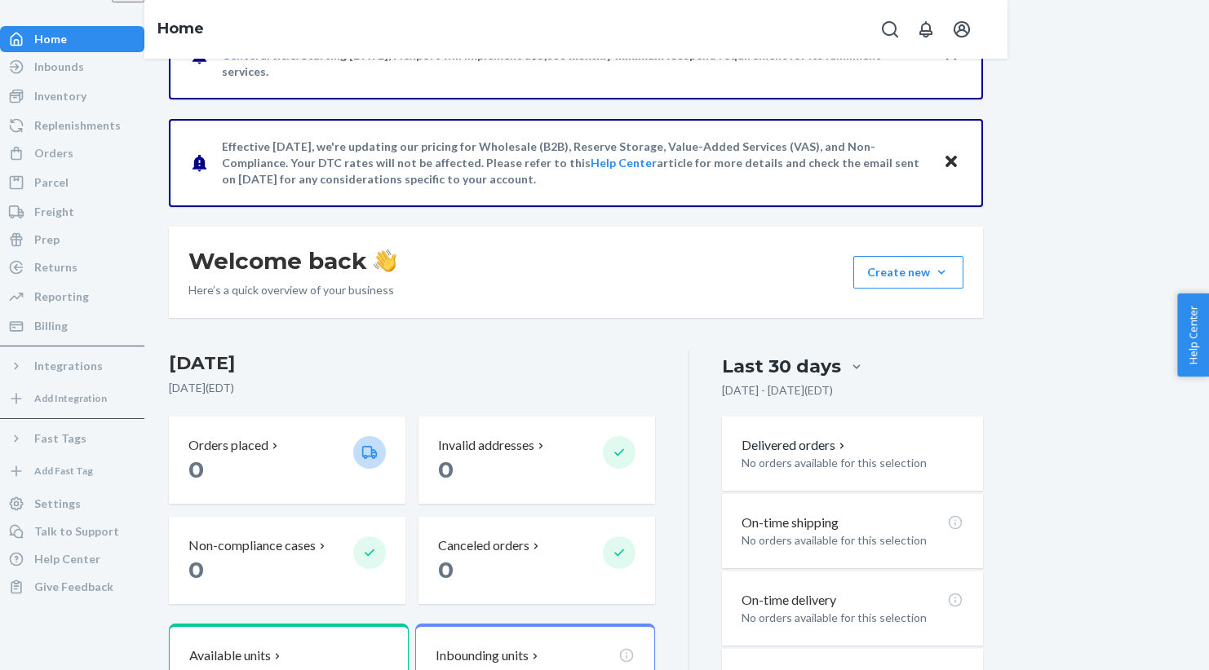
scroll to position [72, 0]
click at [48, 47] on div "Home" at bounding box center [50, 39] width 33 height 16
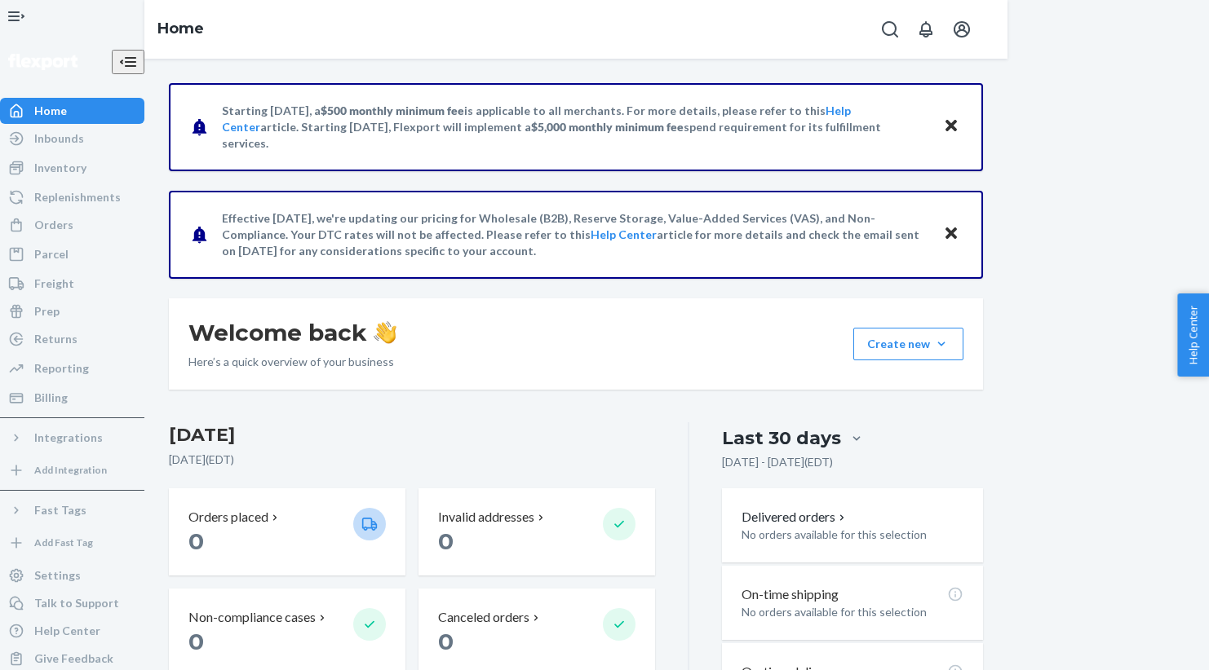
scroll to position [0, 0]
click at [307, 354] on p "Here’s a quick overview of your business" at bounding box center [292, 362] width 208 height 16
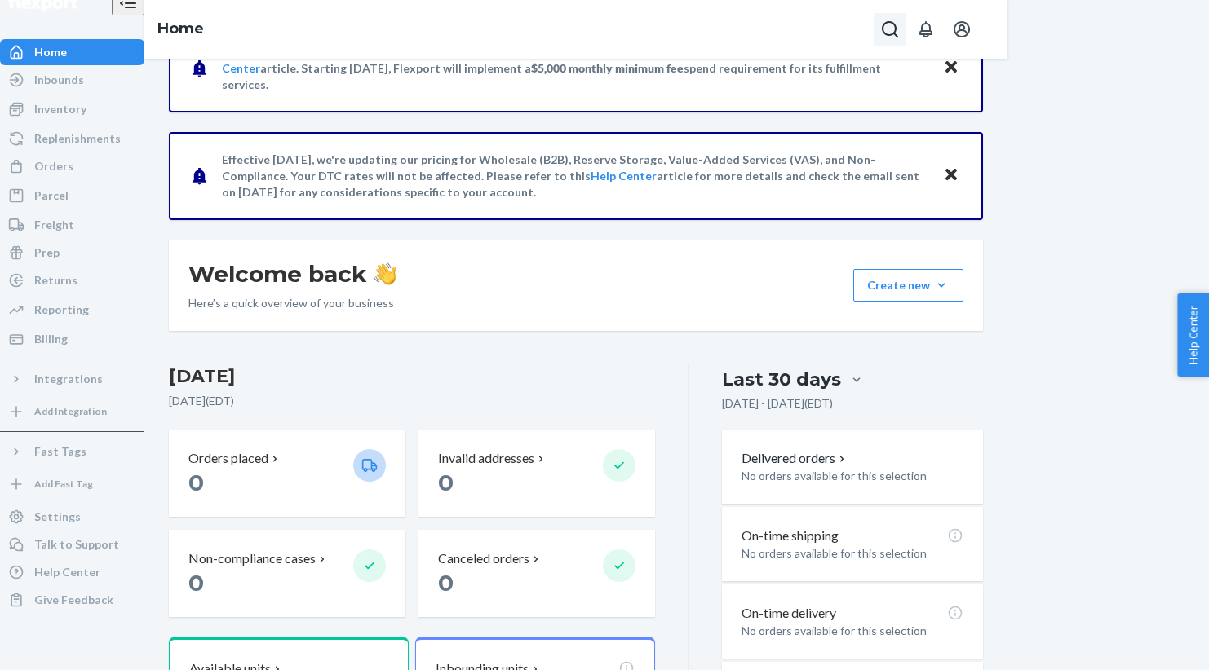
click at [897, 22] on icon "Open Search Box" at bounding box center [889, 29] width 16 height 16
type input "account number"
drag, startPoint x: 1012, startPoint y: 24, endPoint x: 806, endPoint y: 13, distance: 206.6
click at [806, 16] on div "Home account number No results found for account number" at bounding box center [575, 29] width 863 height 59
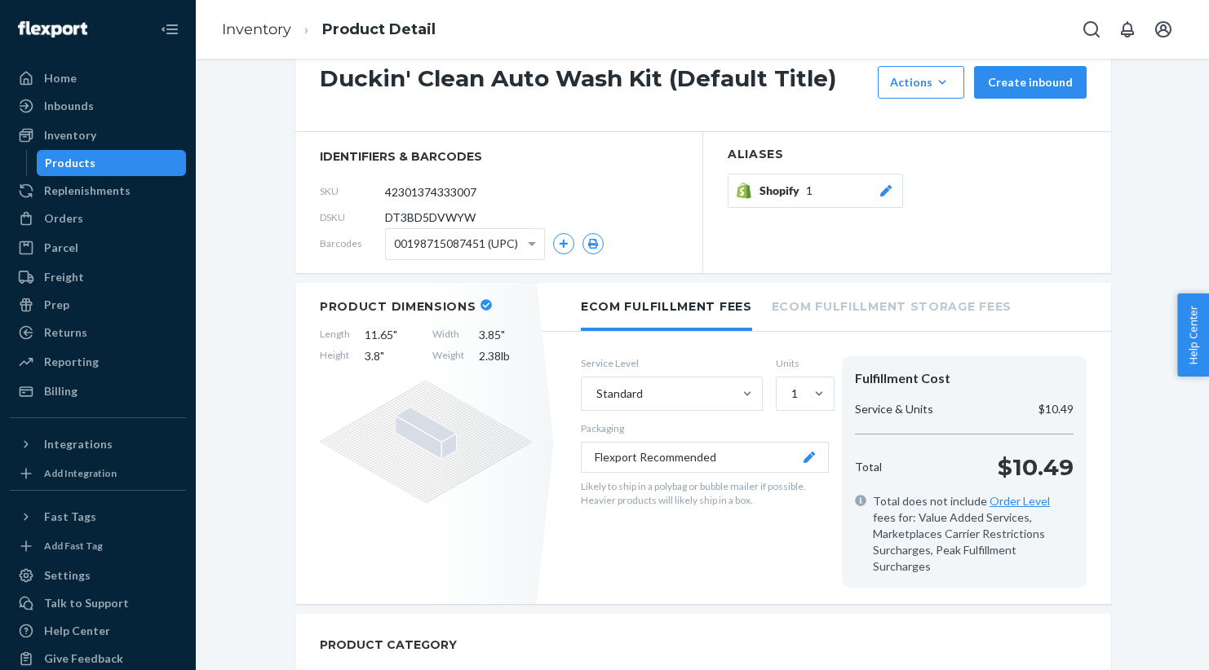
scroll to position [52, 0]
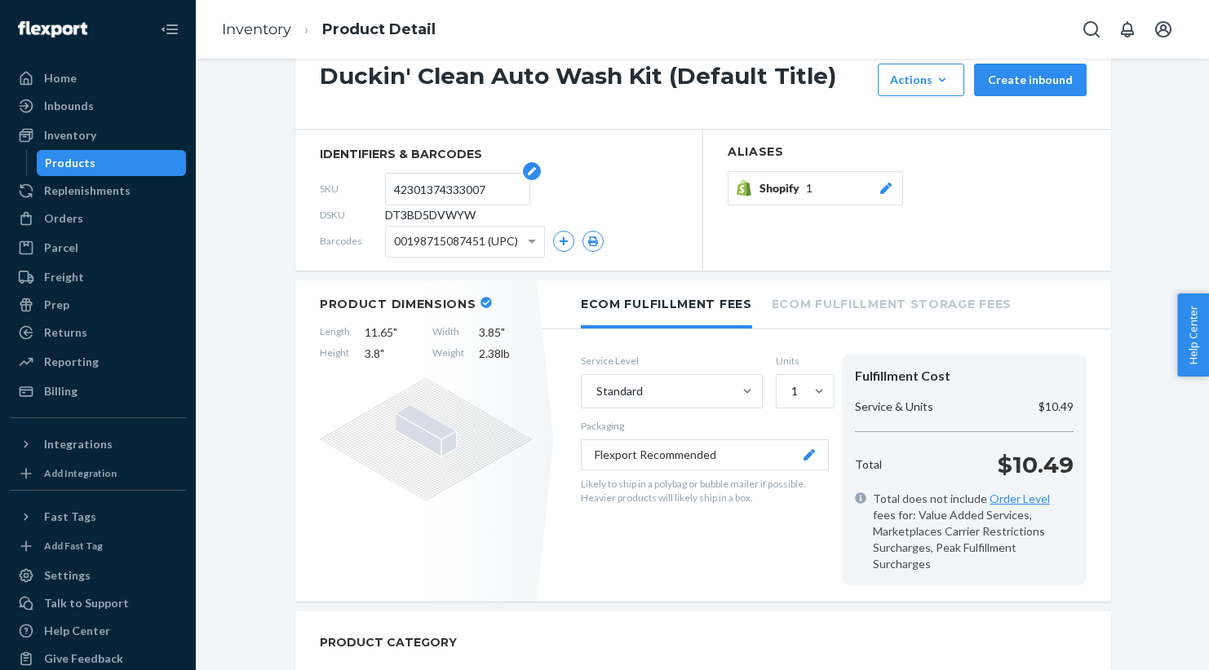
drag, startPoint x: 498, startPoint y: 190, endPoint x: 385, endPoint y: 182, distance: 113.7
click at [386, 185] on form "42301374333007" at bounding box center [457, 189] width 145 height 33
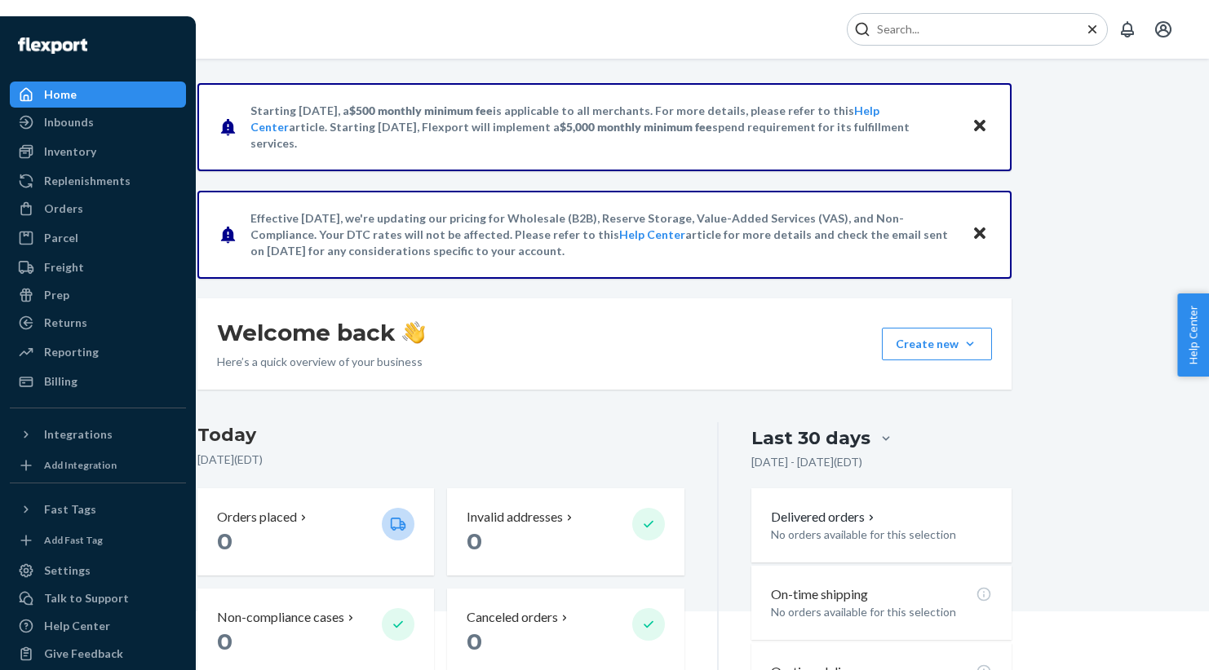
scroll to position [1, 0]
